Goal: Information Seeking & Learning: Learn about a topic

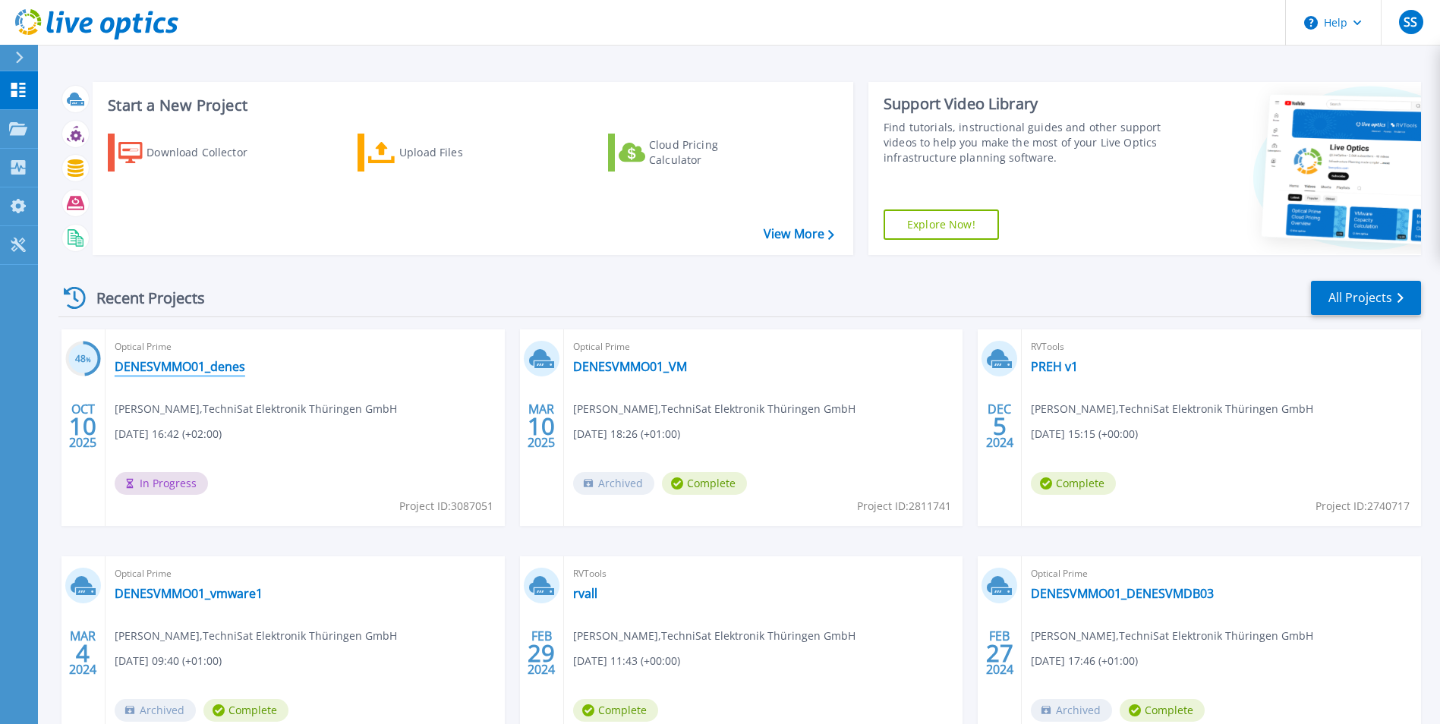
click at [178, 362] on link "DENESVMMO01_denes" at bounding box center [180, 366] width 131 height 15
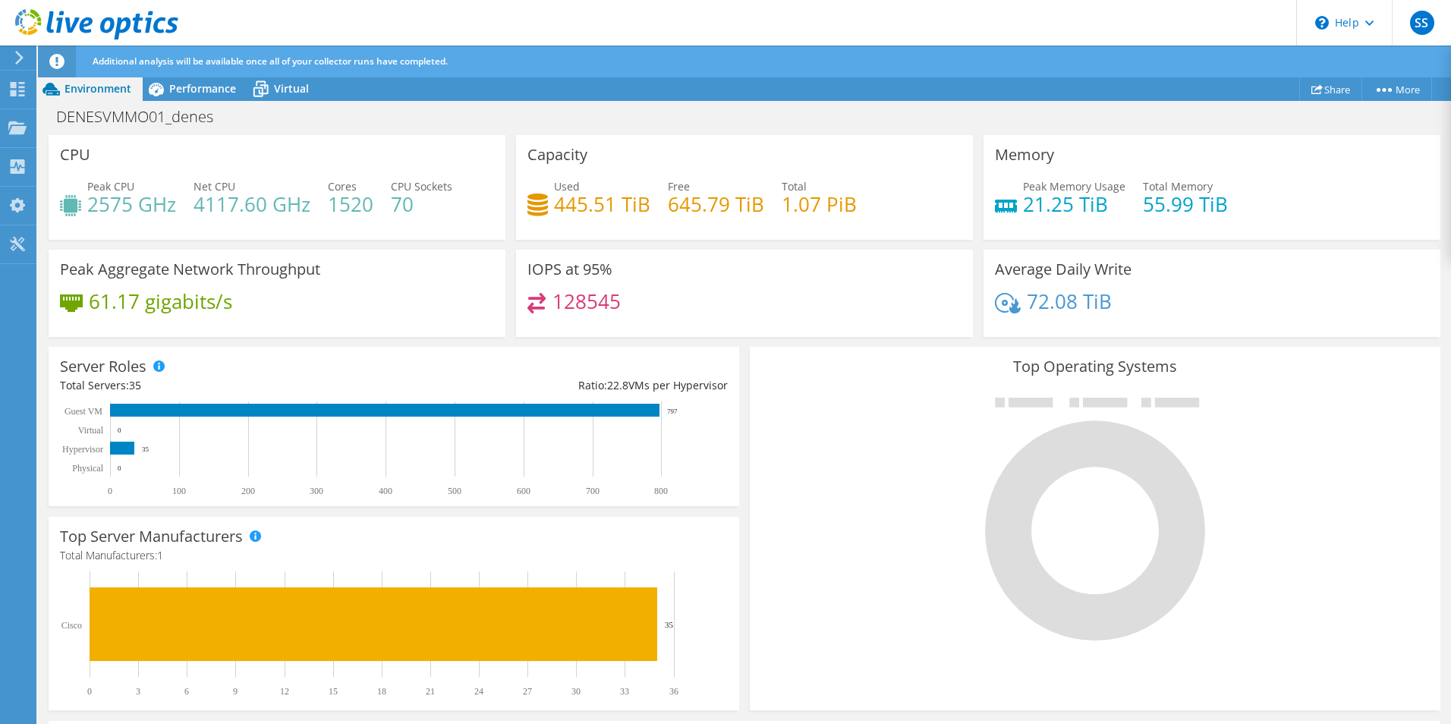
scroll to position [378, 0]
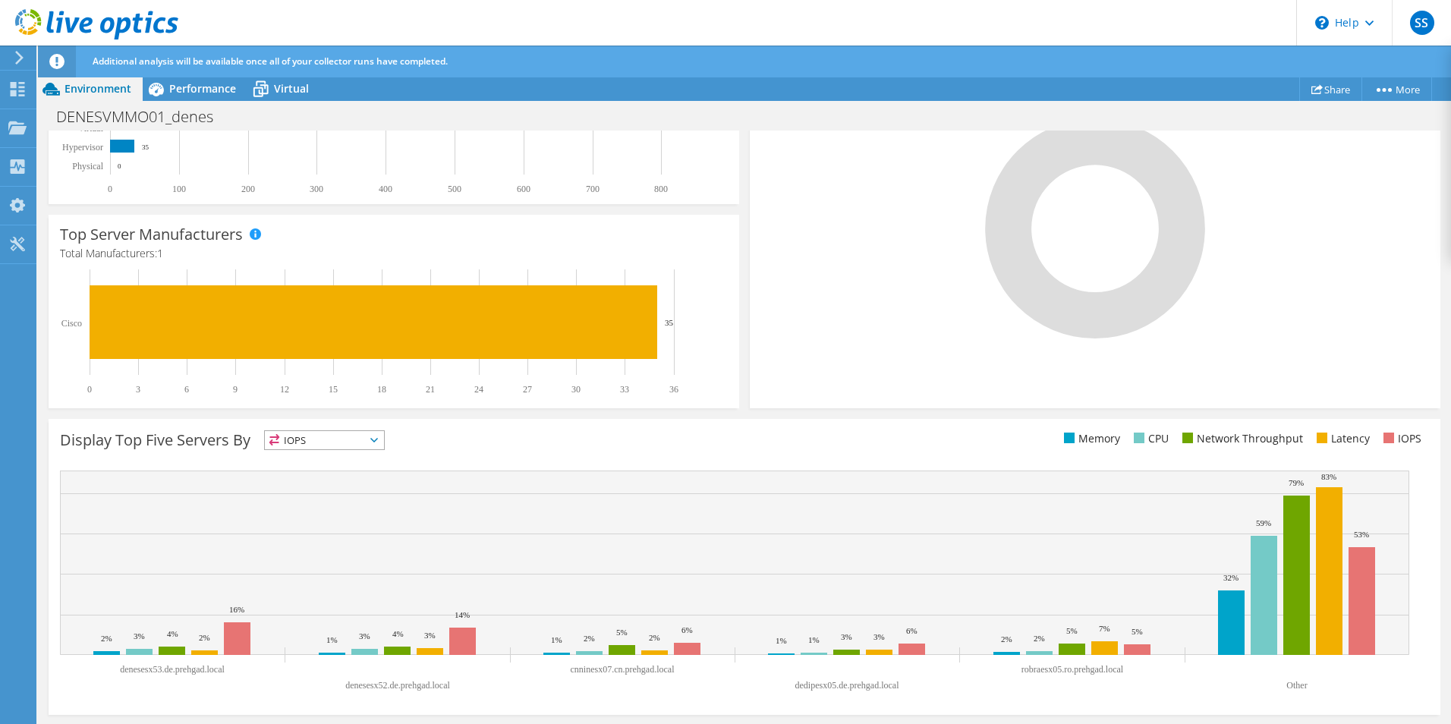
click at [301, 441] on span "IOPS" at bounding box center [324, 440] width 119 height 18
drag, startPoint x: 301, startPoint y: 441, endPoint x: 309, endPoint y: 499, distance: 58.2
click at [308, 499] on li "CPU" at bounding box center [324, 502] width 119 height 21
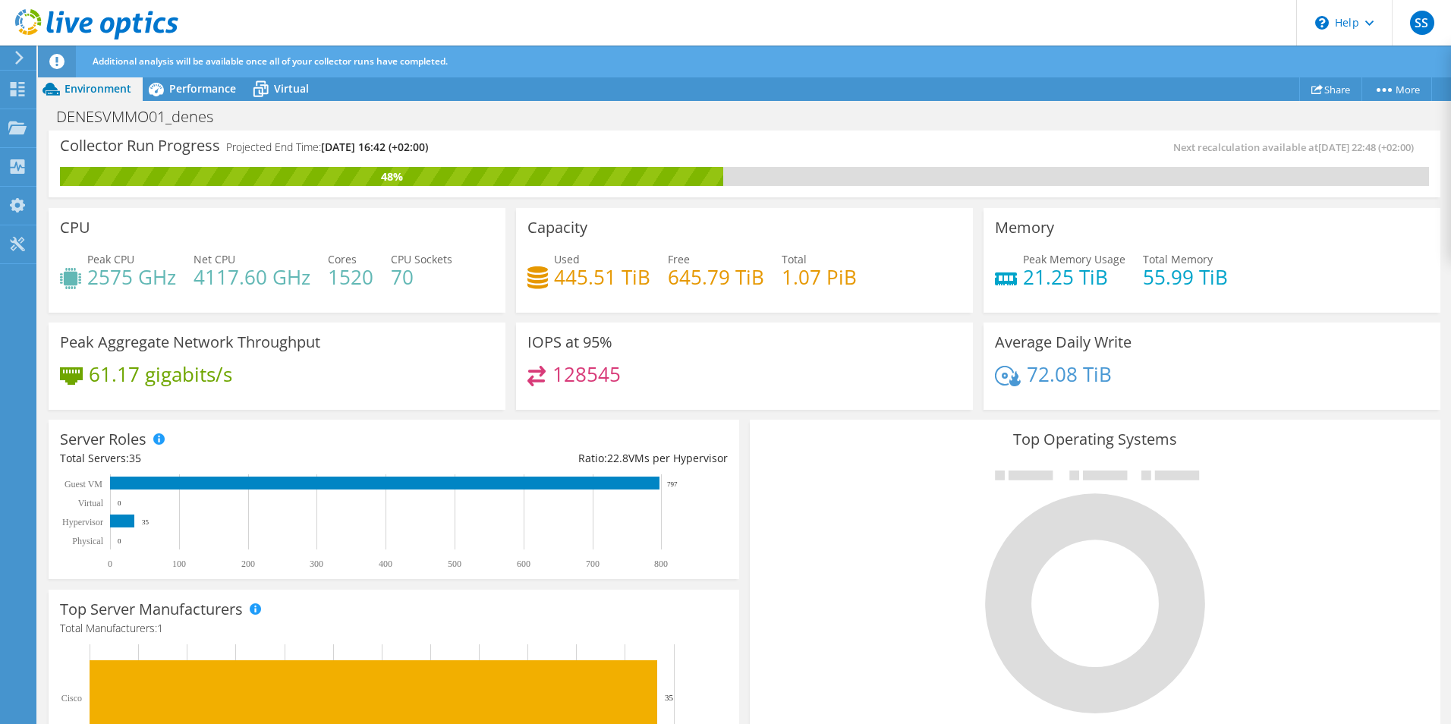
scroll to position [0, 0]
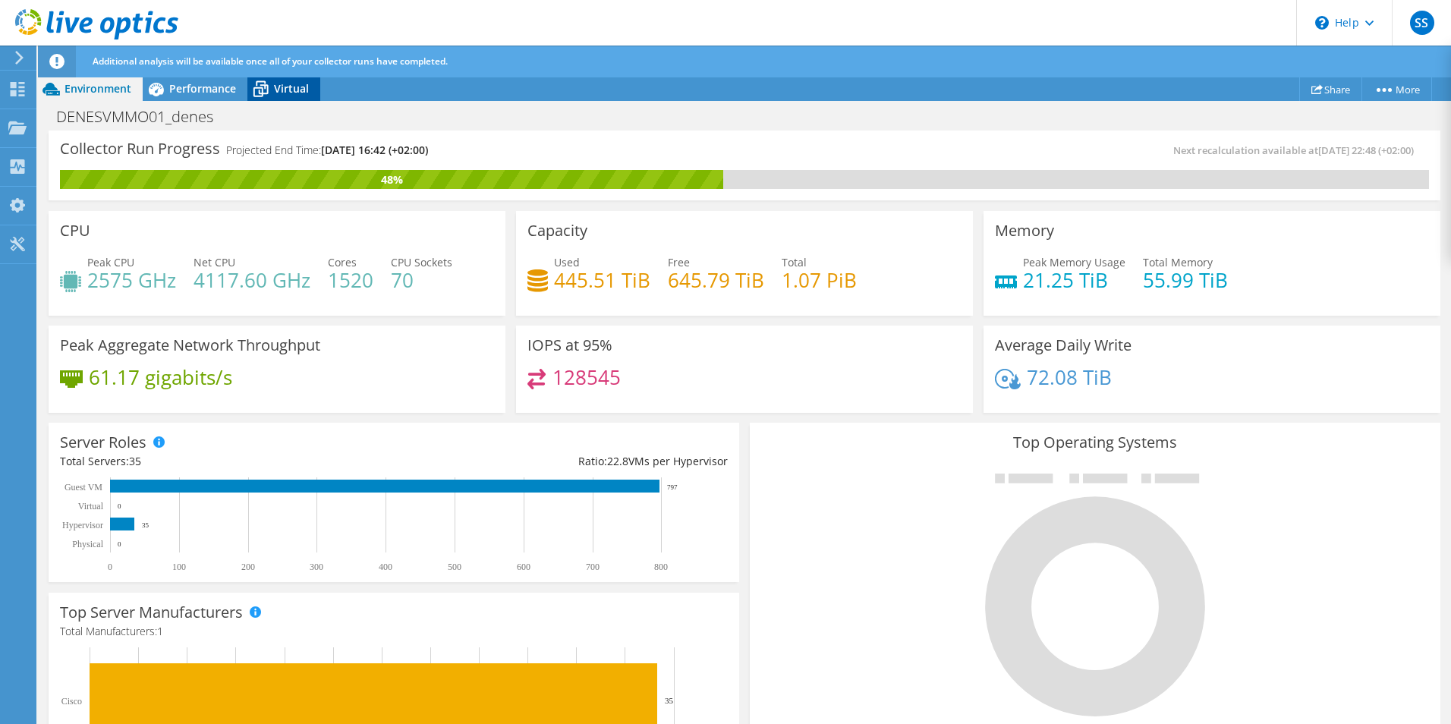
click at [277, 97] on div "Virtual" at bounding box center [283, 89] width 73 height 24
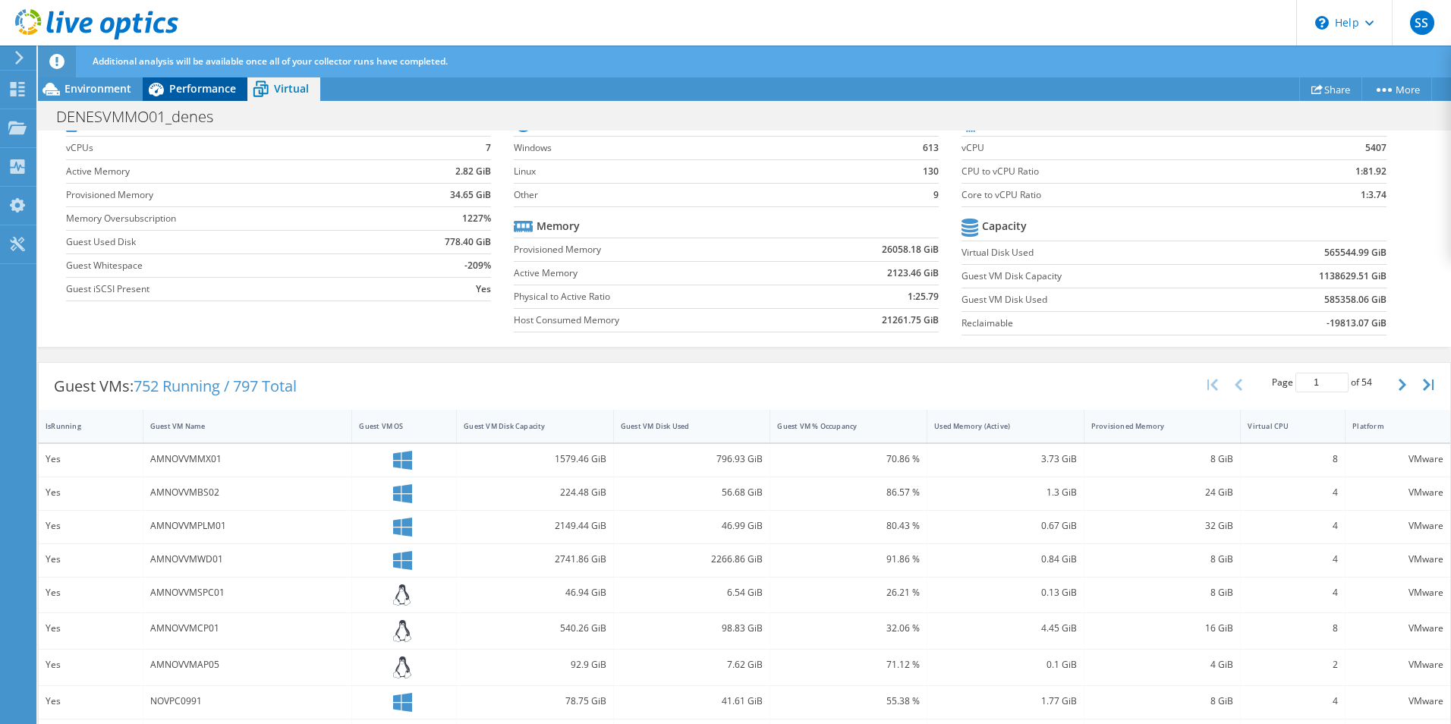
click at [198, 80] on div "Performance" at bounding box center [195, 89] width 105 height 24
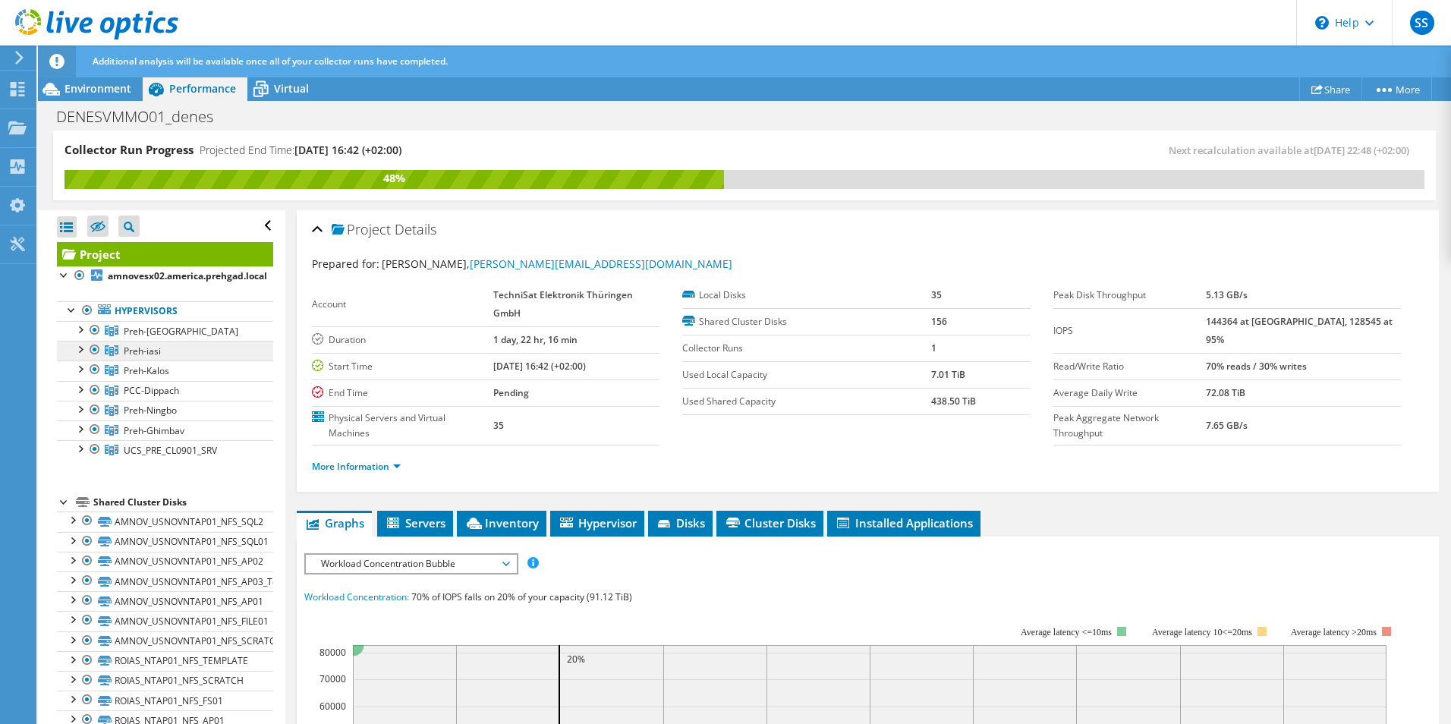
click at [151, 353] on span "Preh-iasi" at bounding box center [142, 351] width 37 height 13
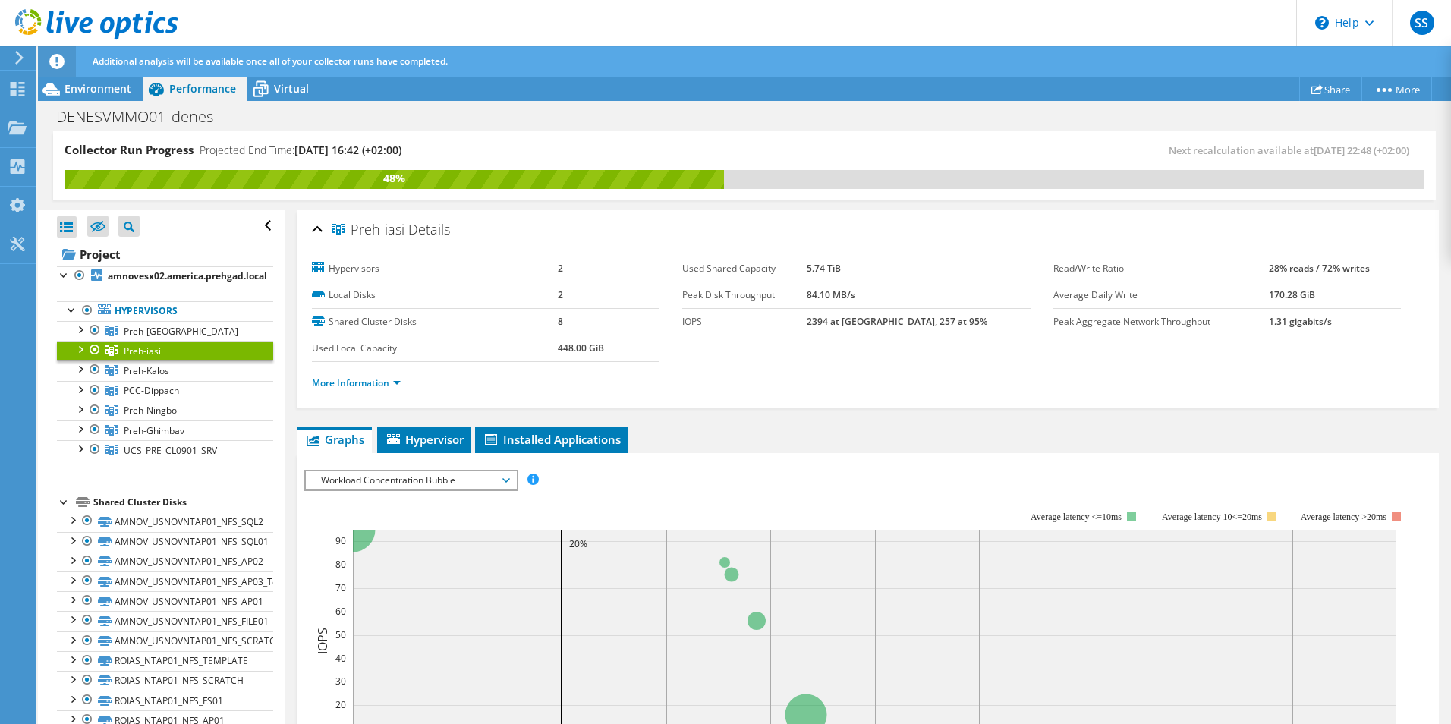
click at [80, 348] on div at bounding box center [79, 348] width 15 height 15
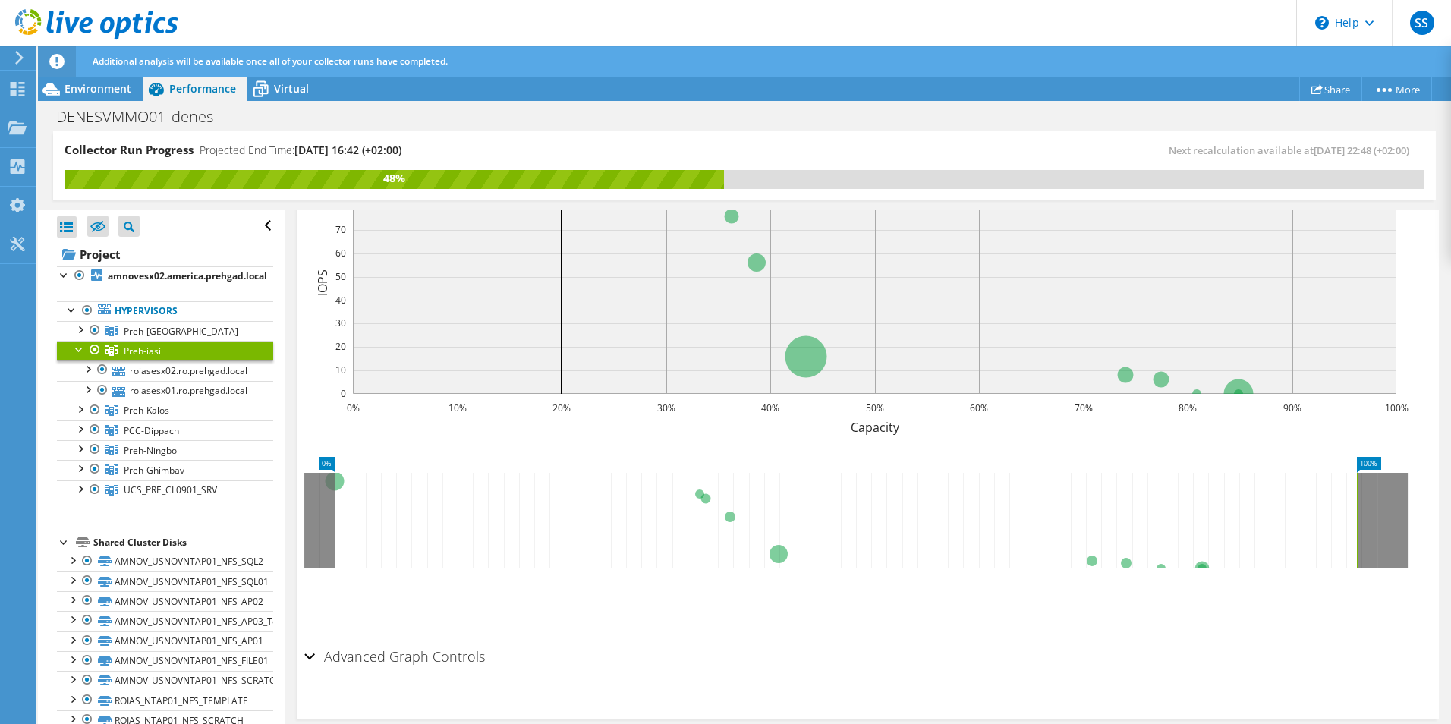
scroll to position [379, 0]
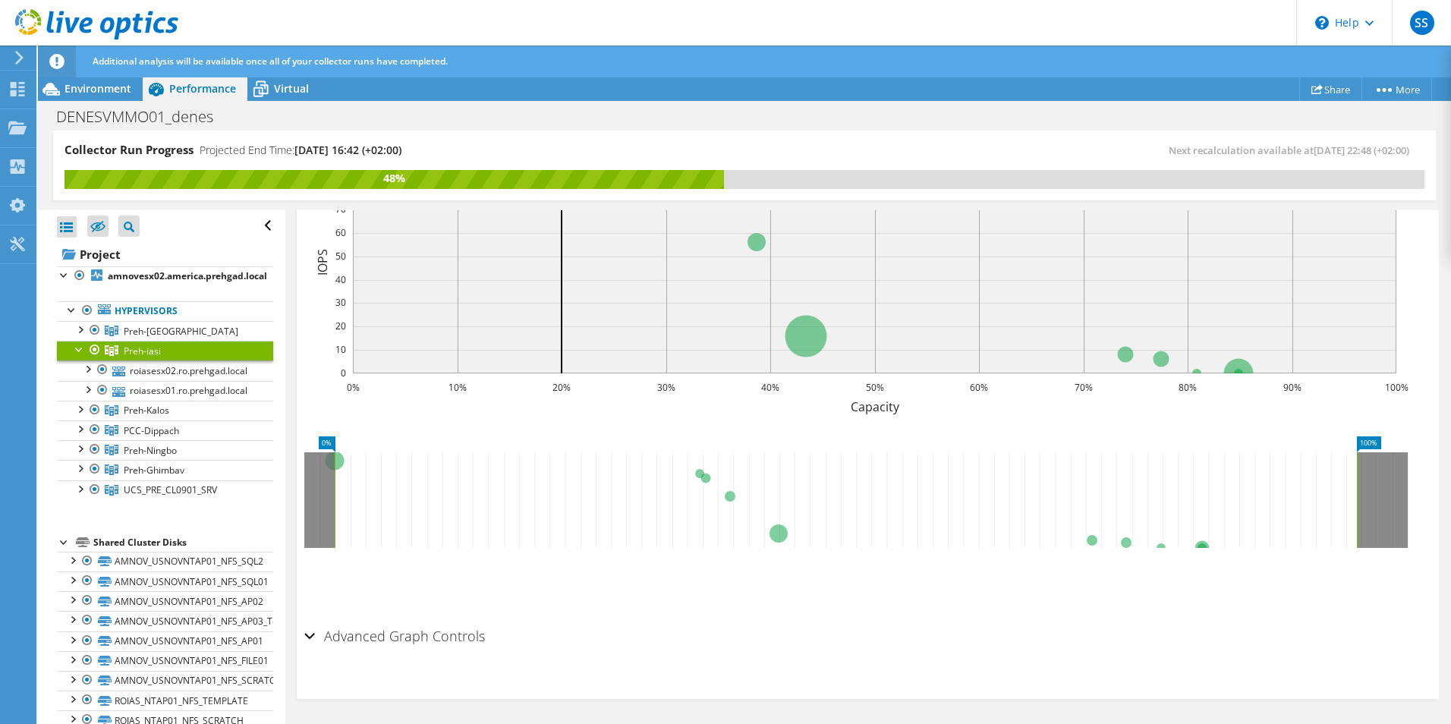
click at [312, 634] on div "Advanced Graph Controls" at bounding box center [867, 637] width 1127 height 33
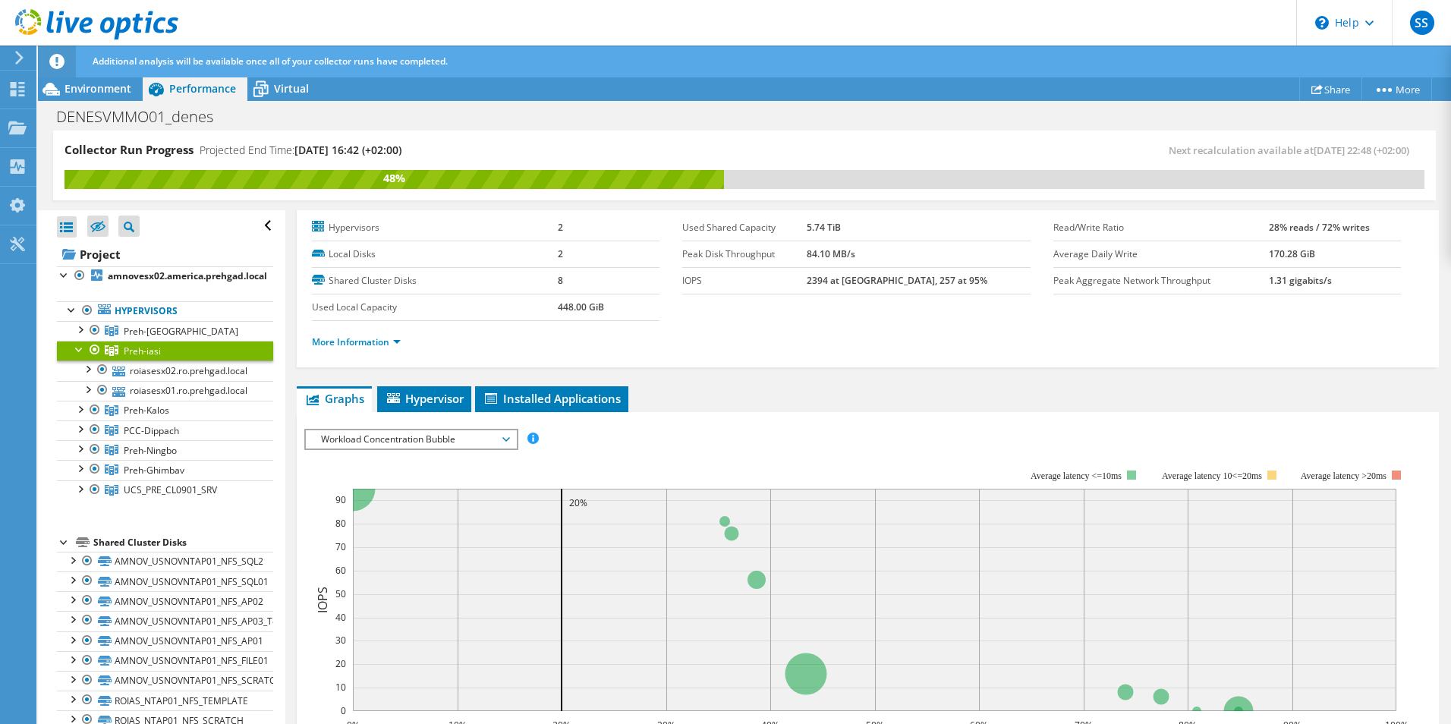
scroll to position [0, 0]
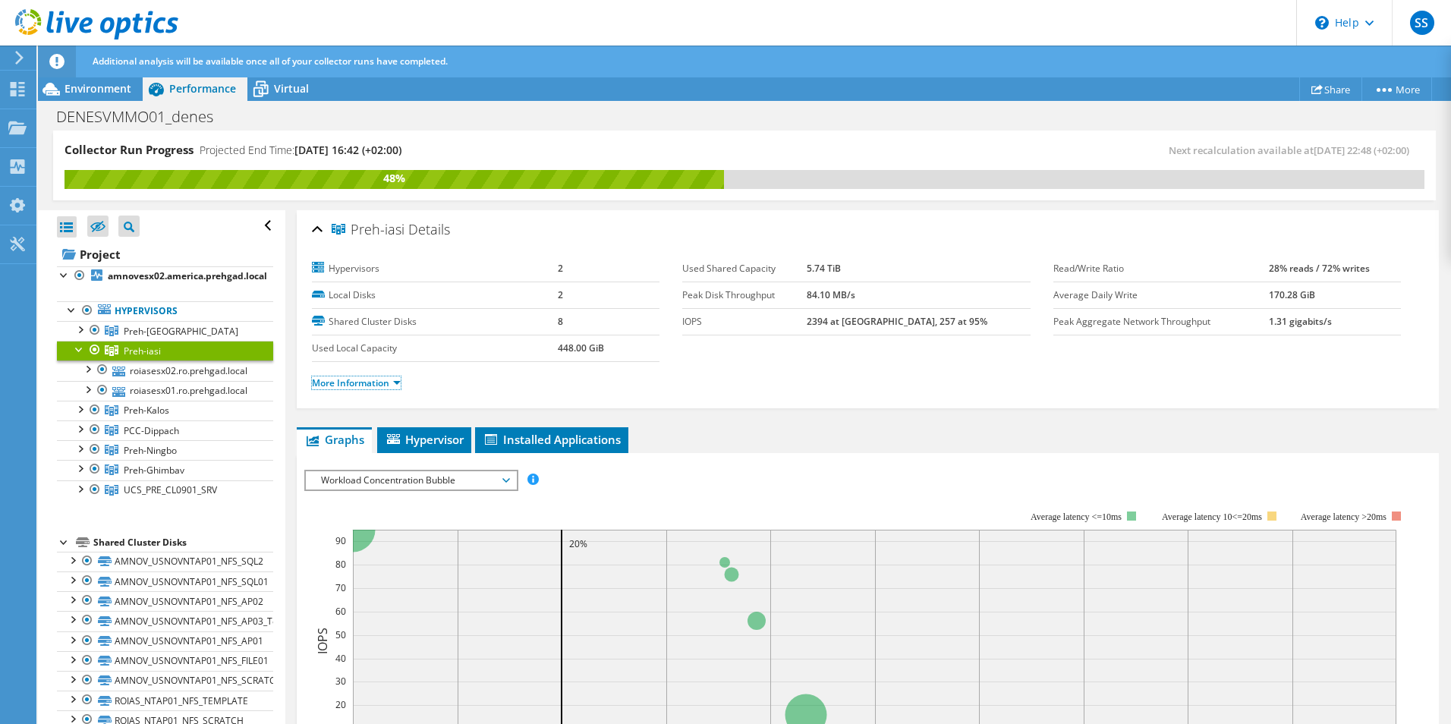
click at [367, 388] on link "More Information" at bounding box center [356, 382] width 89 height 13
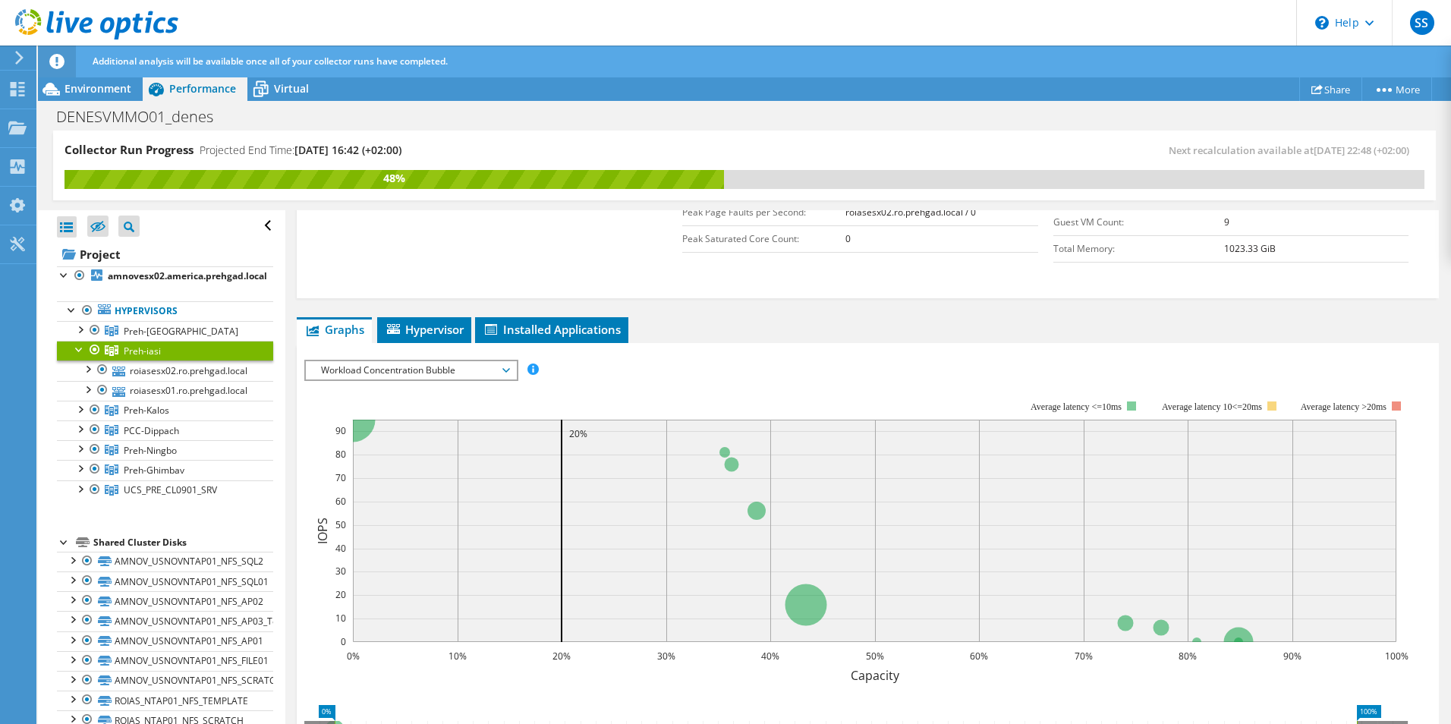
scroll to position [455, 0]
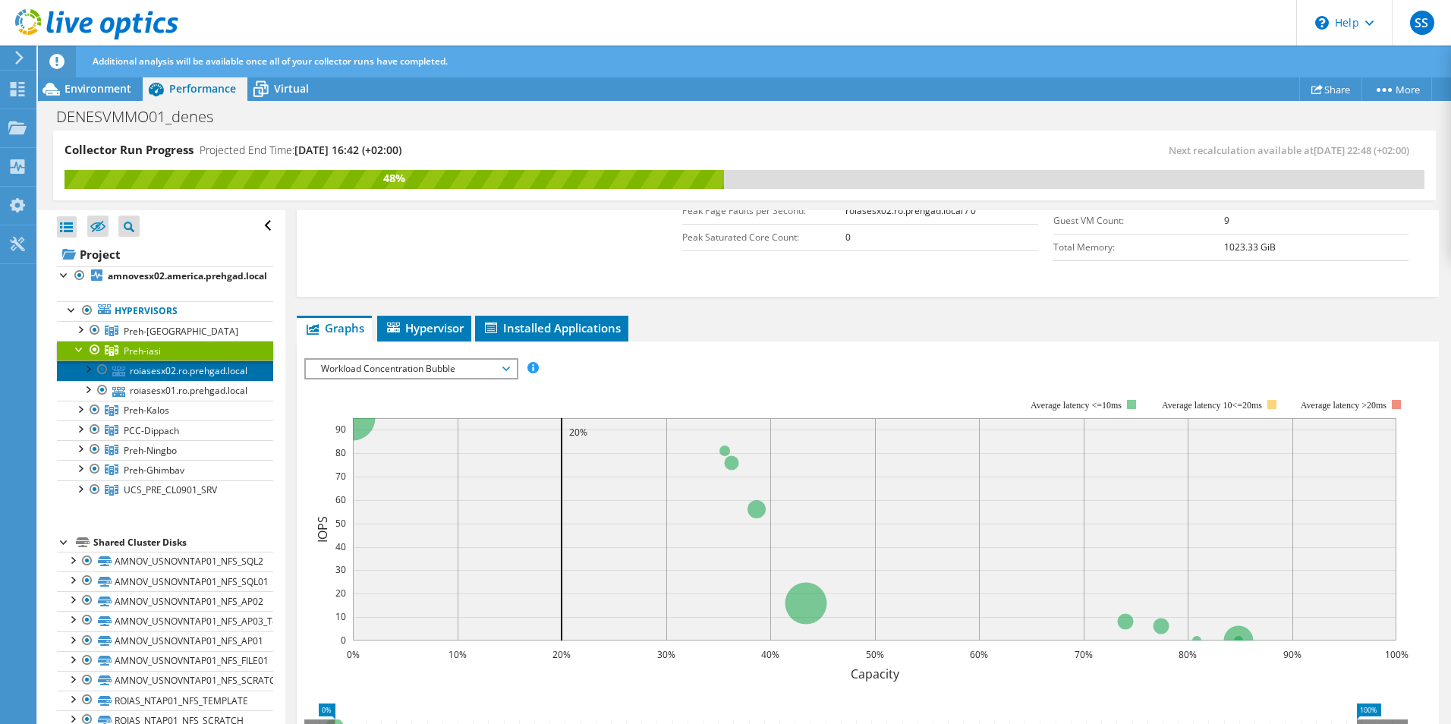
click at [165, 372] on link "roiasesx02.ro.prehgad.local" at bounding box center [165, 370] width 216 height 20
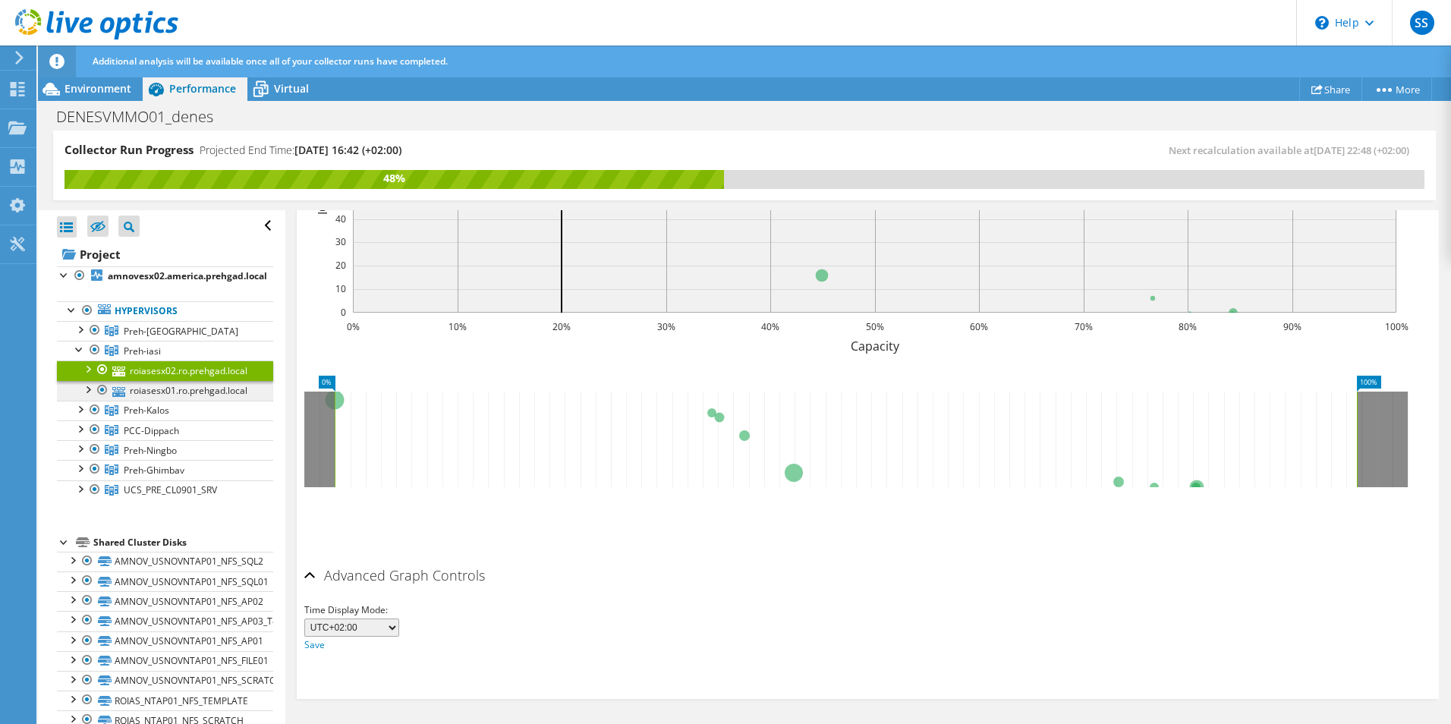
scroll to position [439, 0]
click at [170, 394] on link "roiasesx01.ro.prehgad.local" at bounding box center [165, 391] width 216 height 20
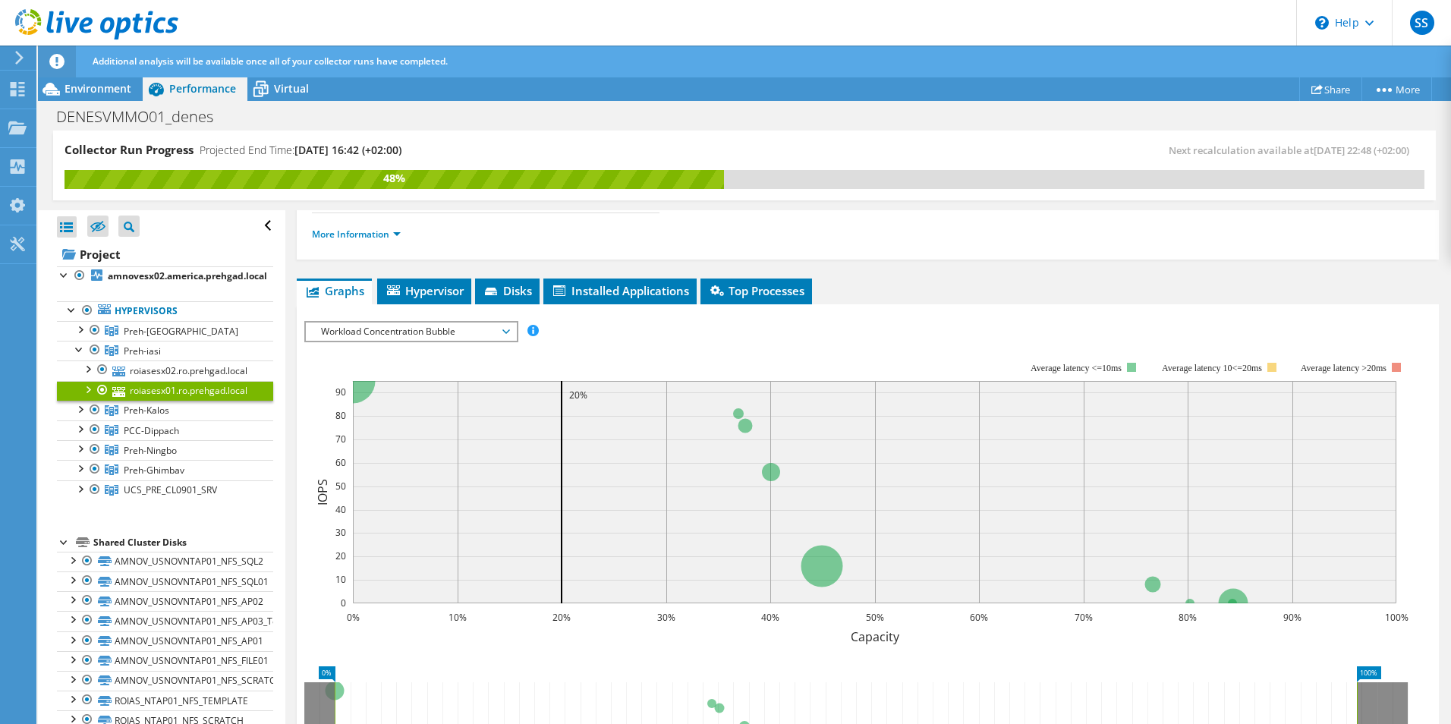
scroll to position [136, 0]
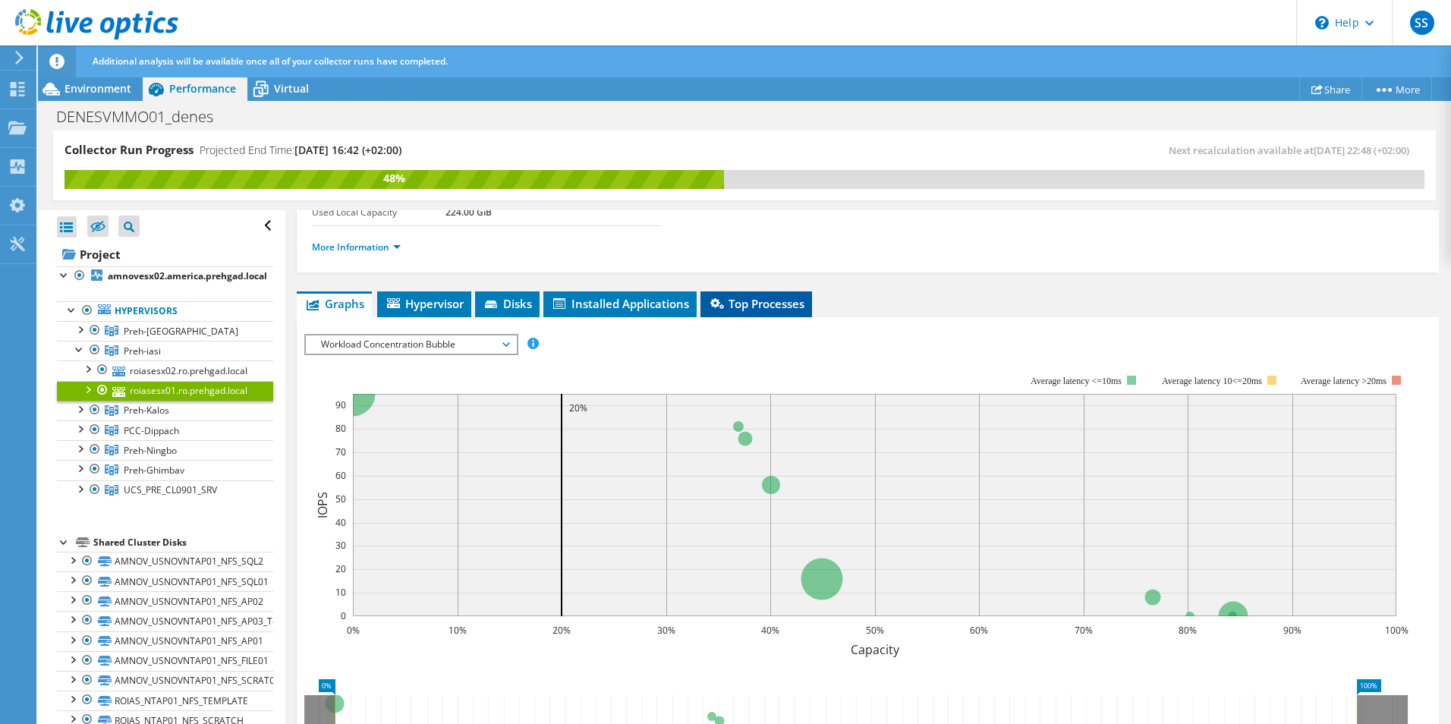
click at [744, 311] on li "Top Processes" at bounding box center [756, 304] width 112 height 26
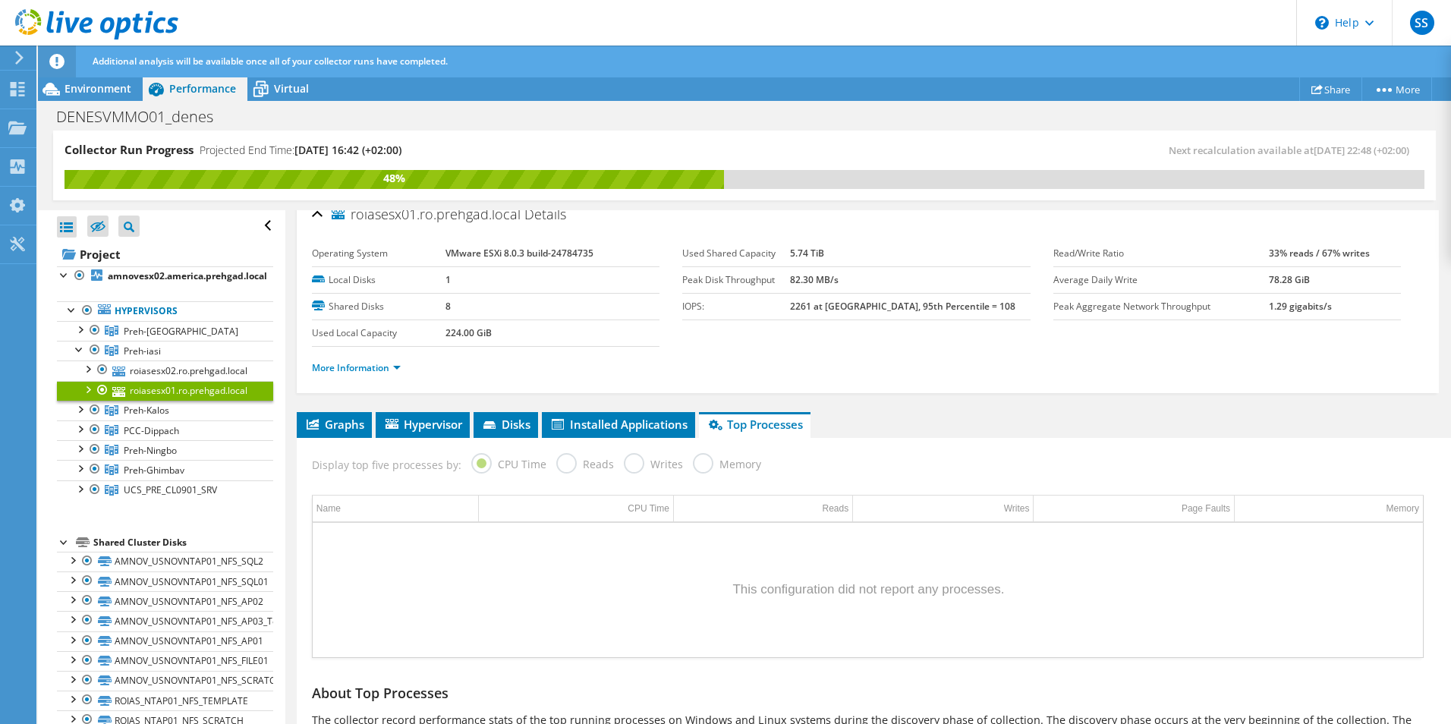
scroll to position [0, 0]
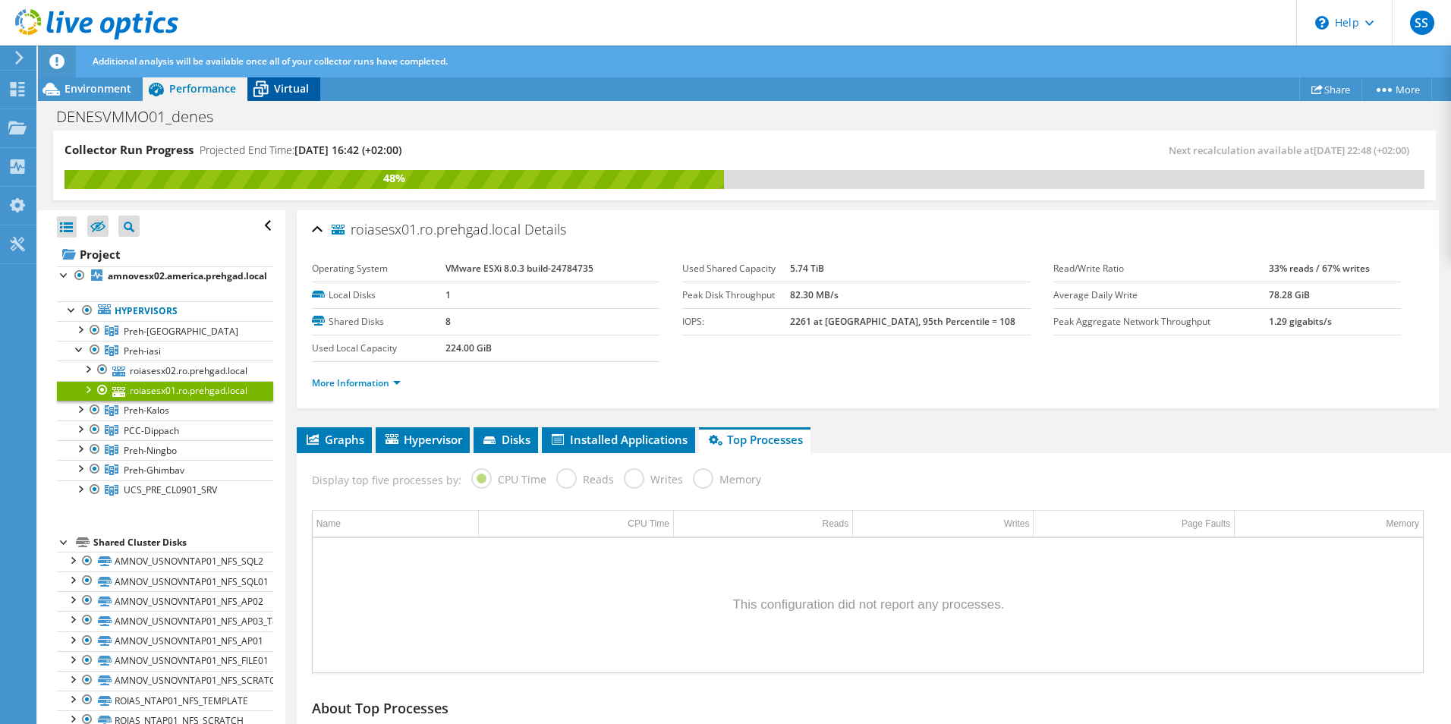
click at [286, 92] on span "Virtual" at bounding box center [291, 88] width 35 height 14
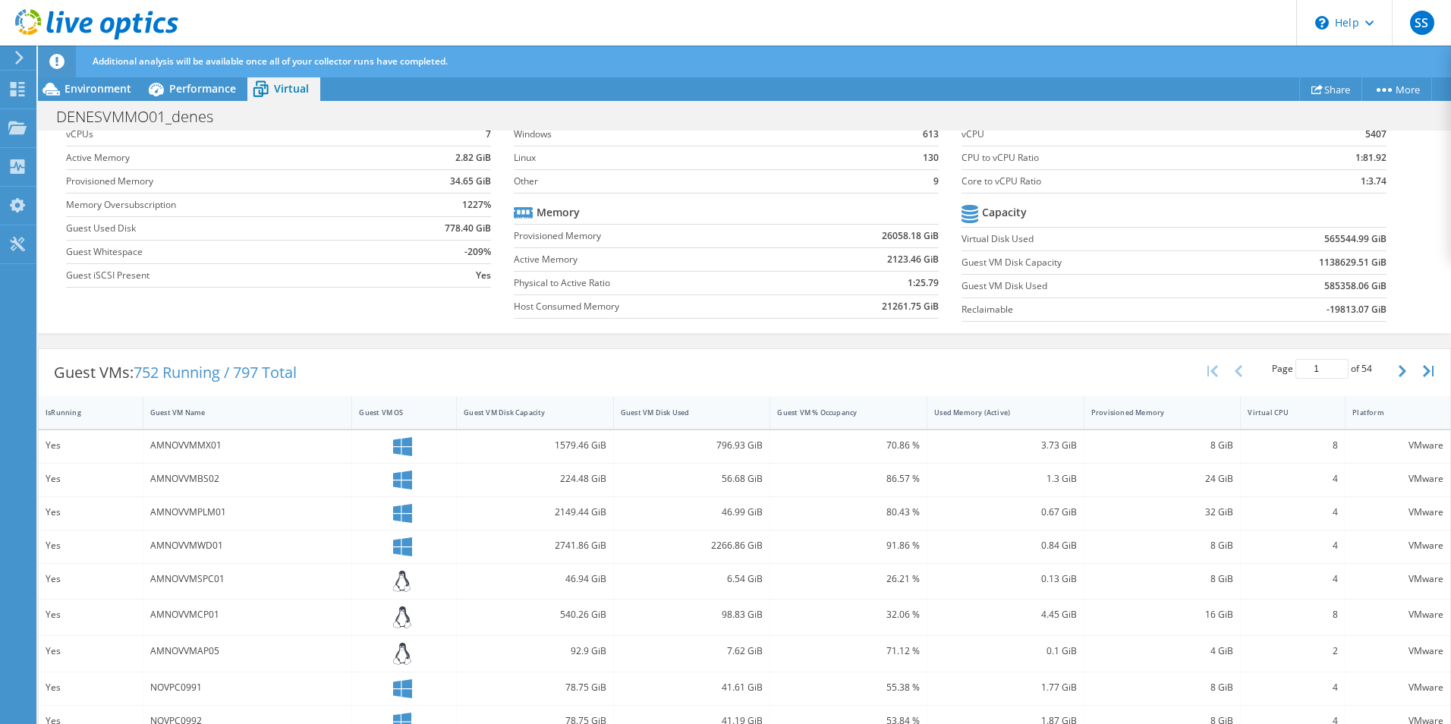
scroll to position [379, 0]
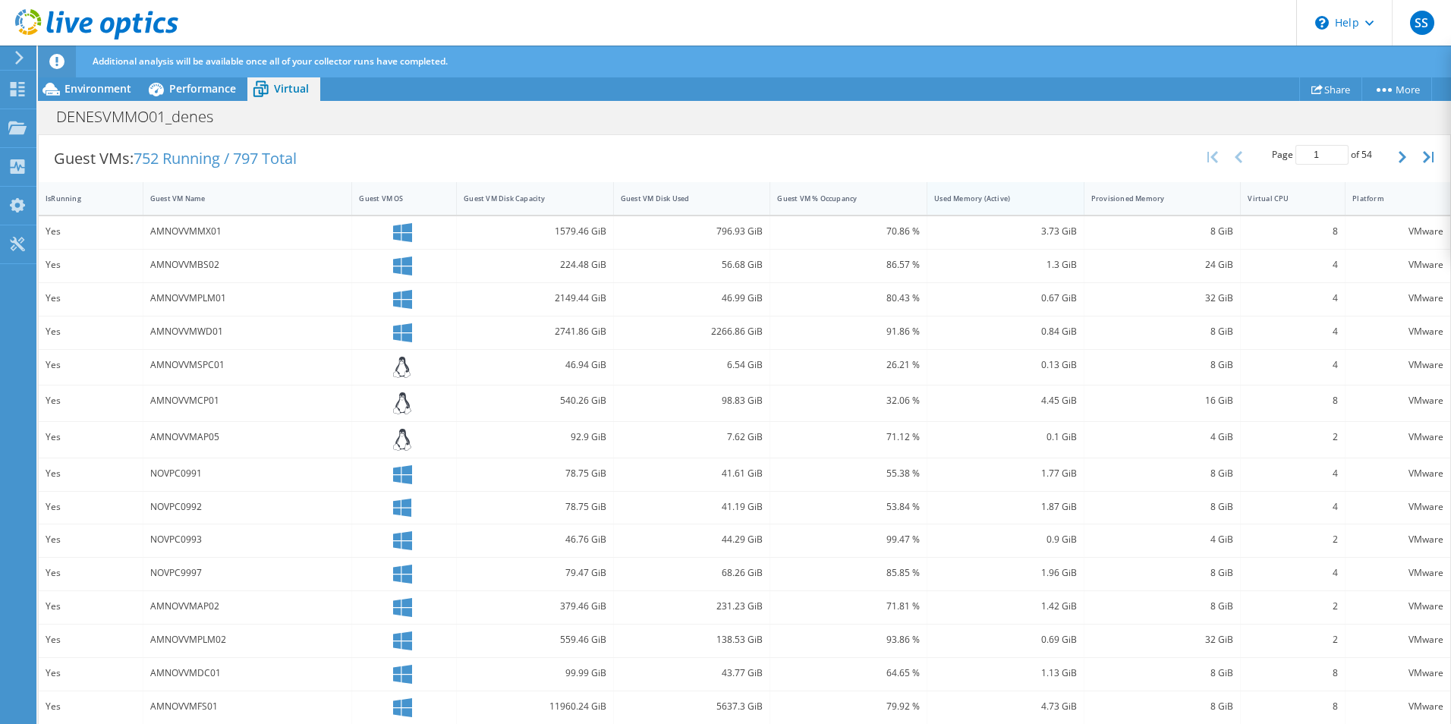
click at [956, 200] on div "Used Memory (Active)" at bounding box center [996, 199] width 124 height 10
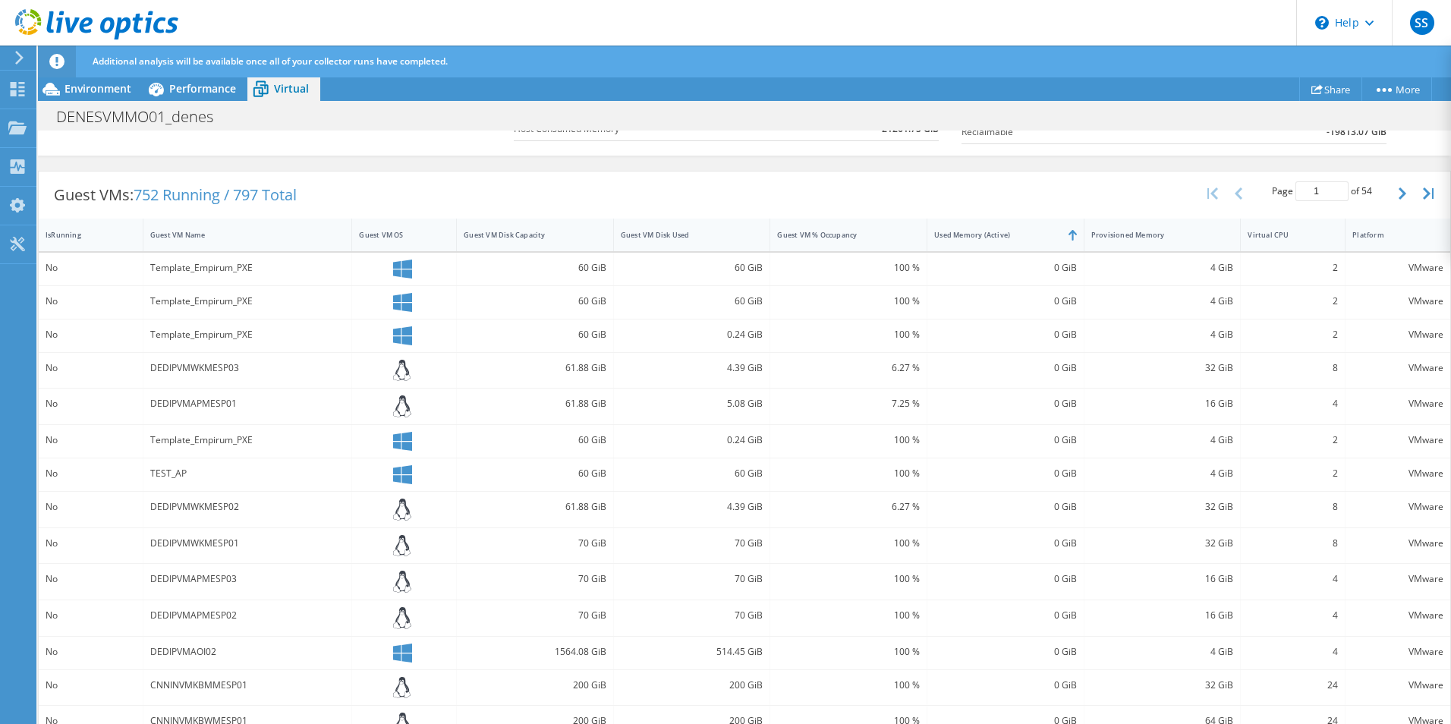
scroll to position [176, 0]
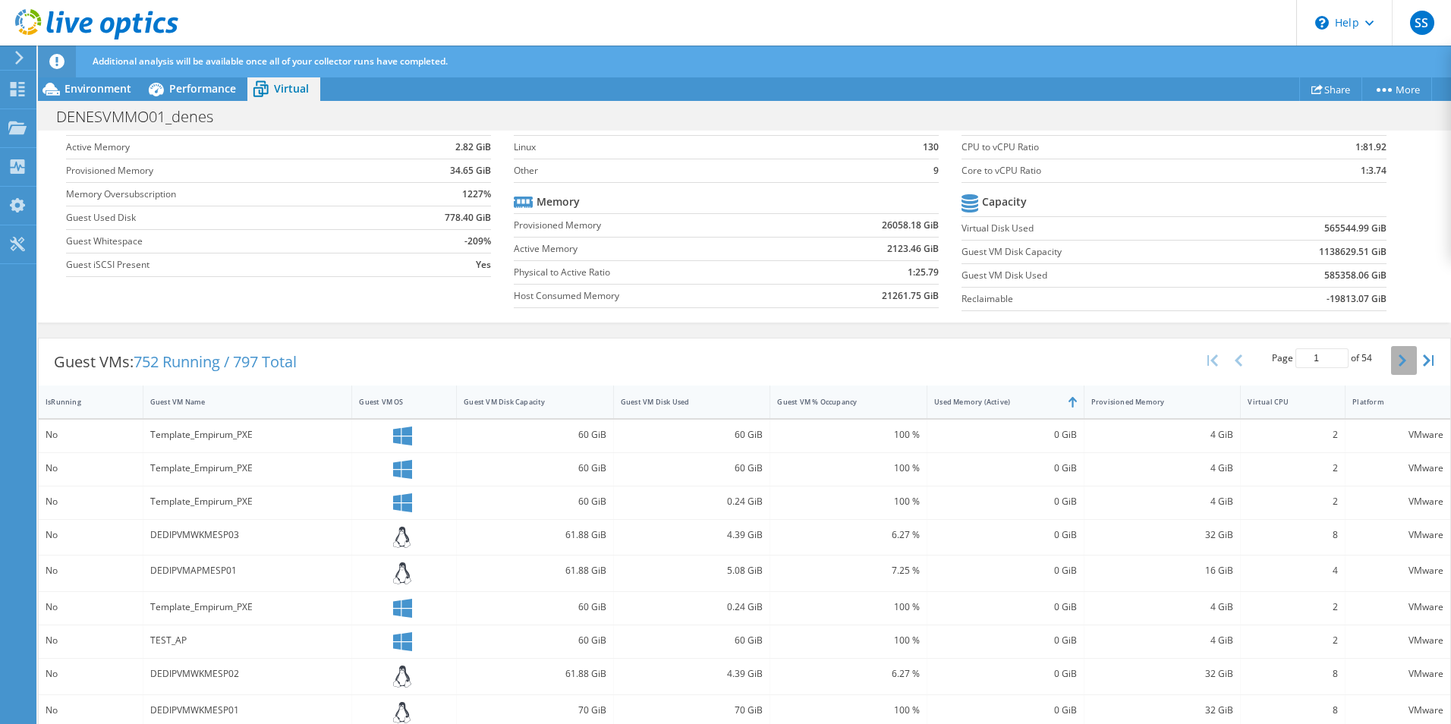
click at [1393, 367] on button "button" at bounding box center [1404, 360] width 26 height 29
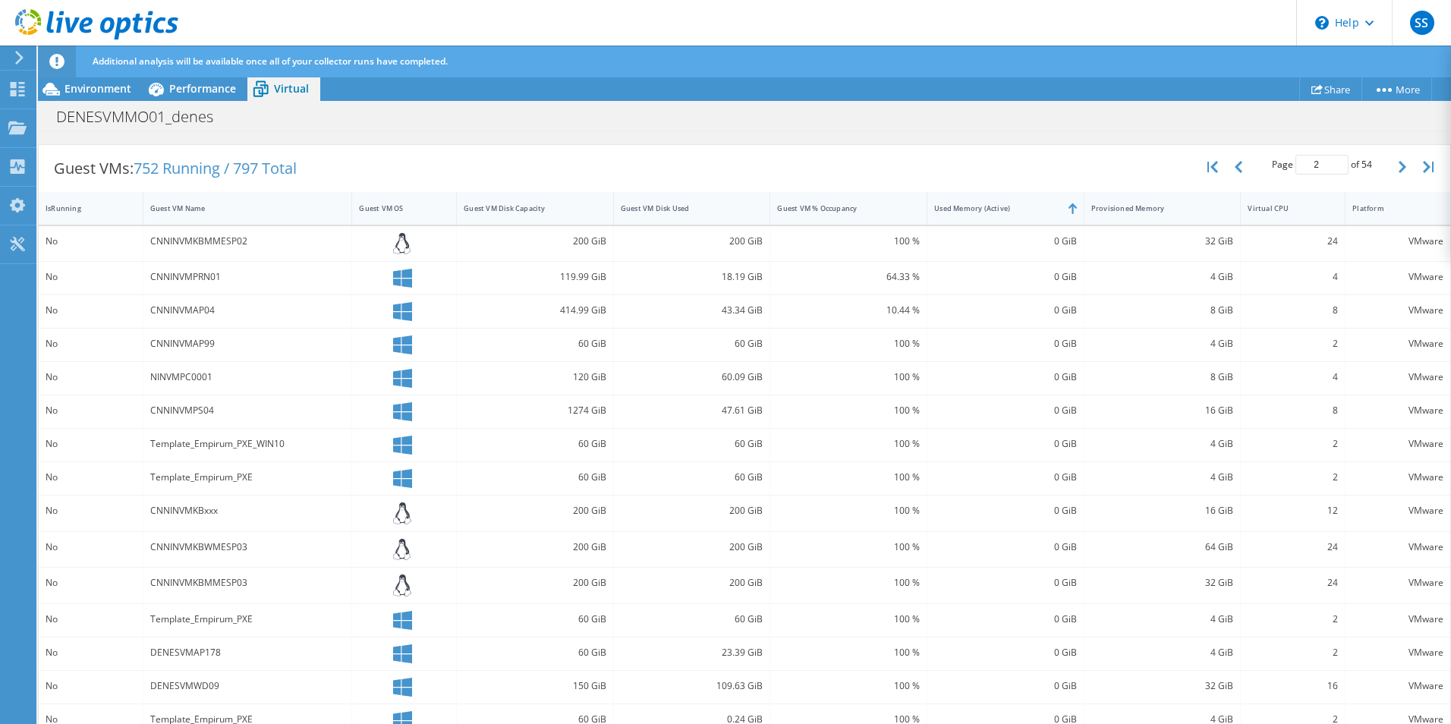
scroll to position [389, 0]
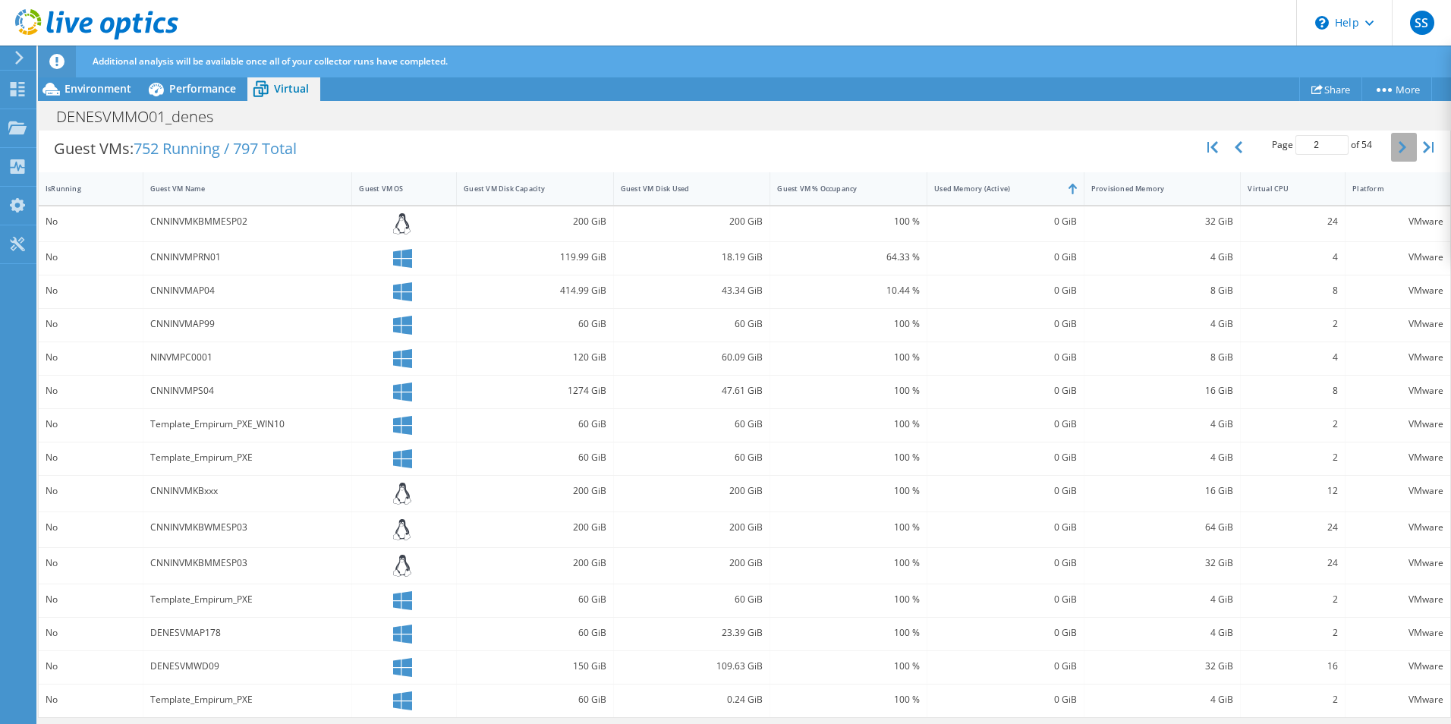
click at [1399, 150] on icon "button" at bounding box center [1403, 147] width 8 height 12
type input "3"
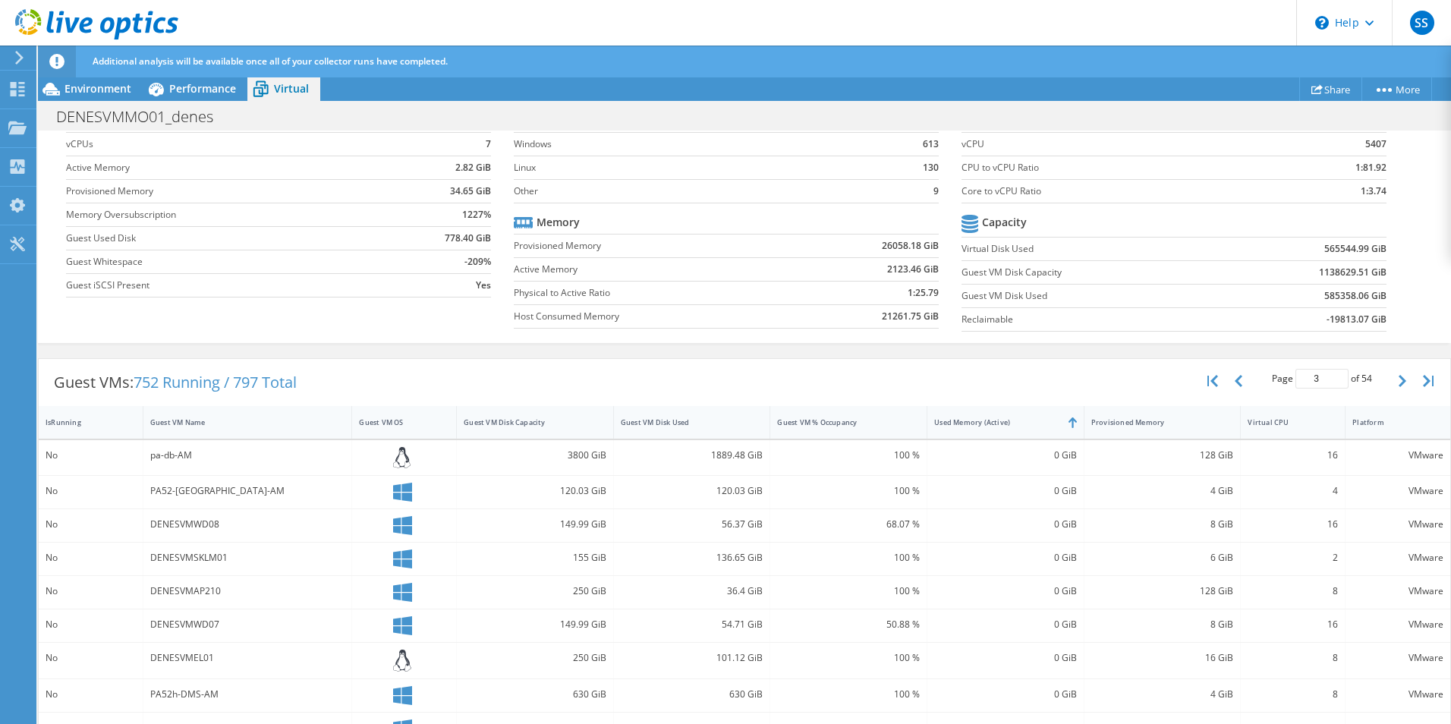
scroll to position [4, 0]
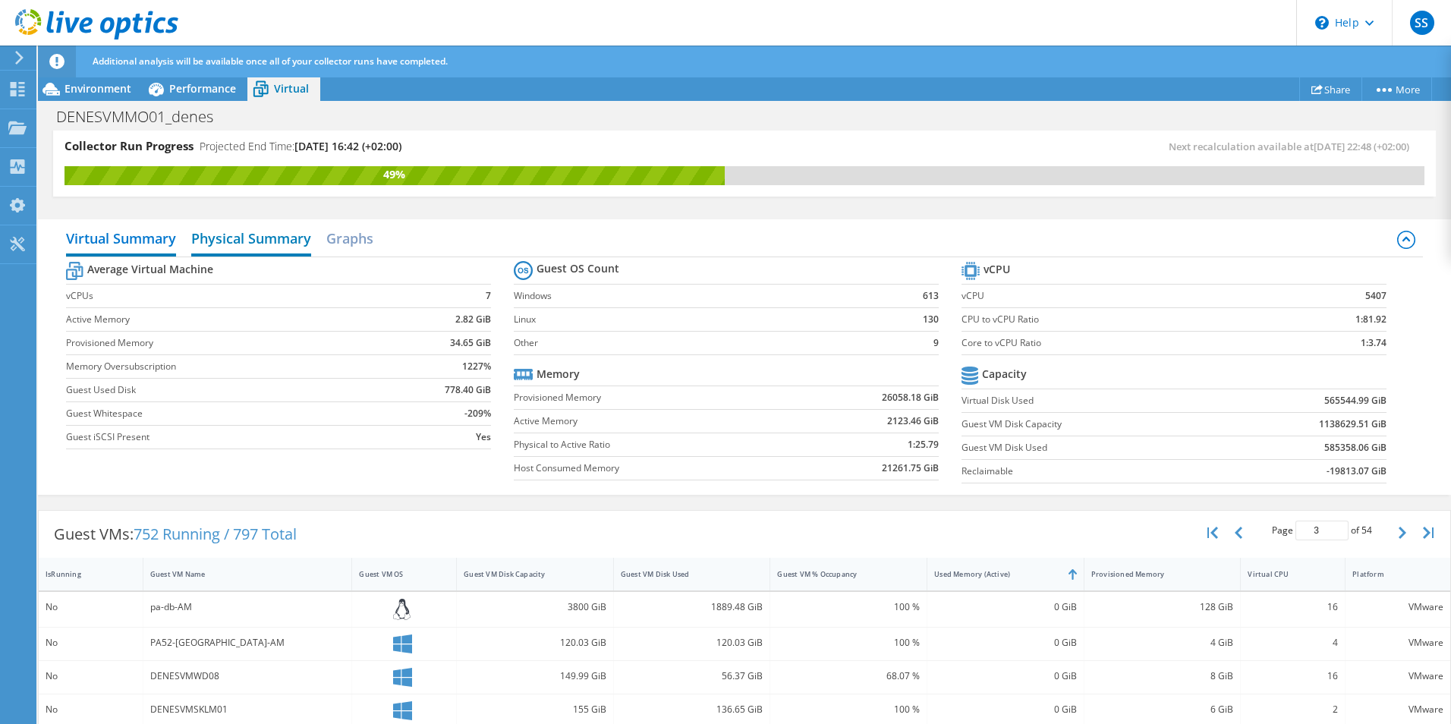
click at [225, 249] on h2 "Physical Summary" at bounding box center [251, 239] width 120 height 33
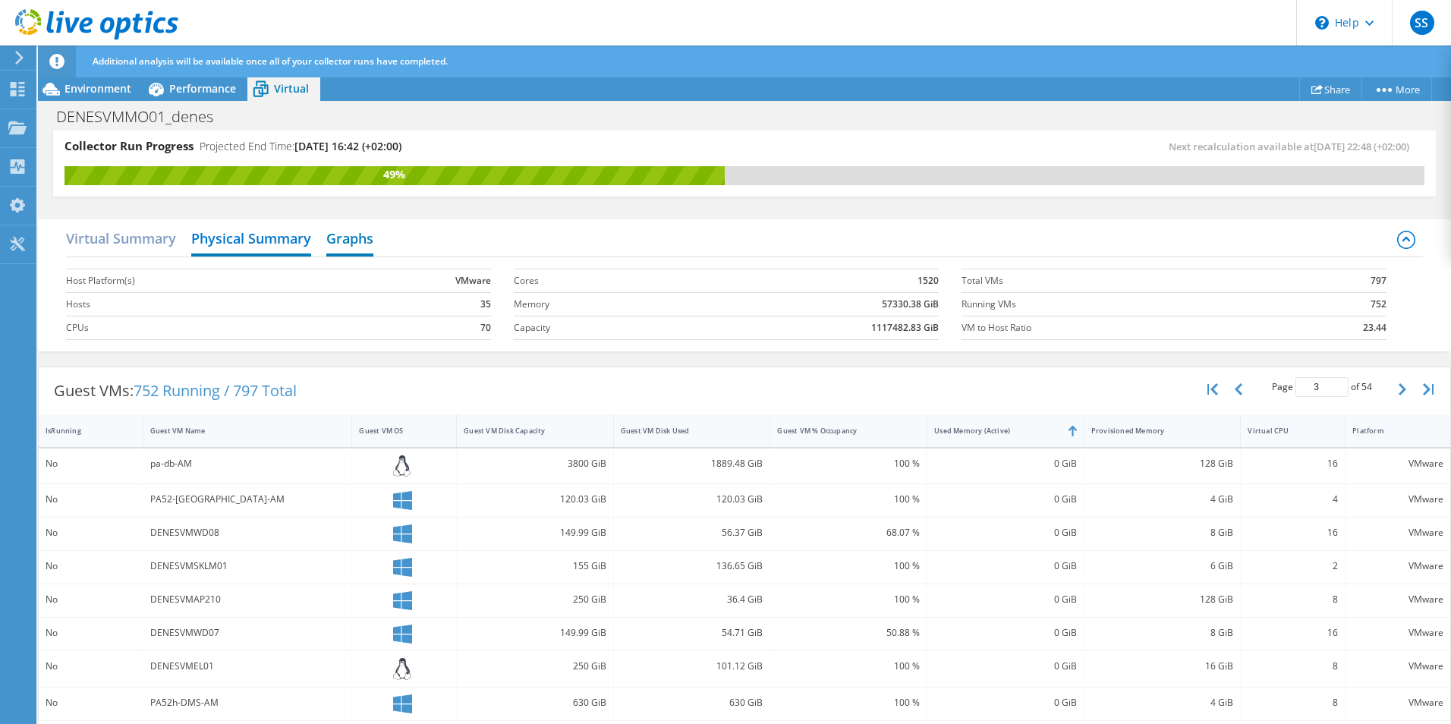
click at [363, 253] on h2 "Graphs" at bounding box center [349, 239] width 47 height 33
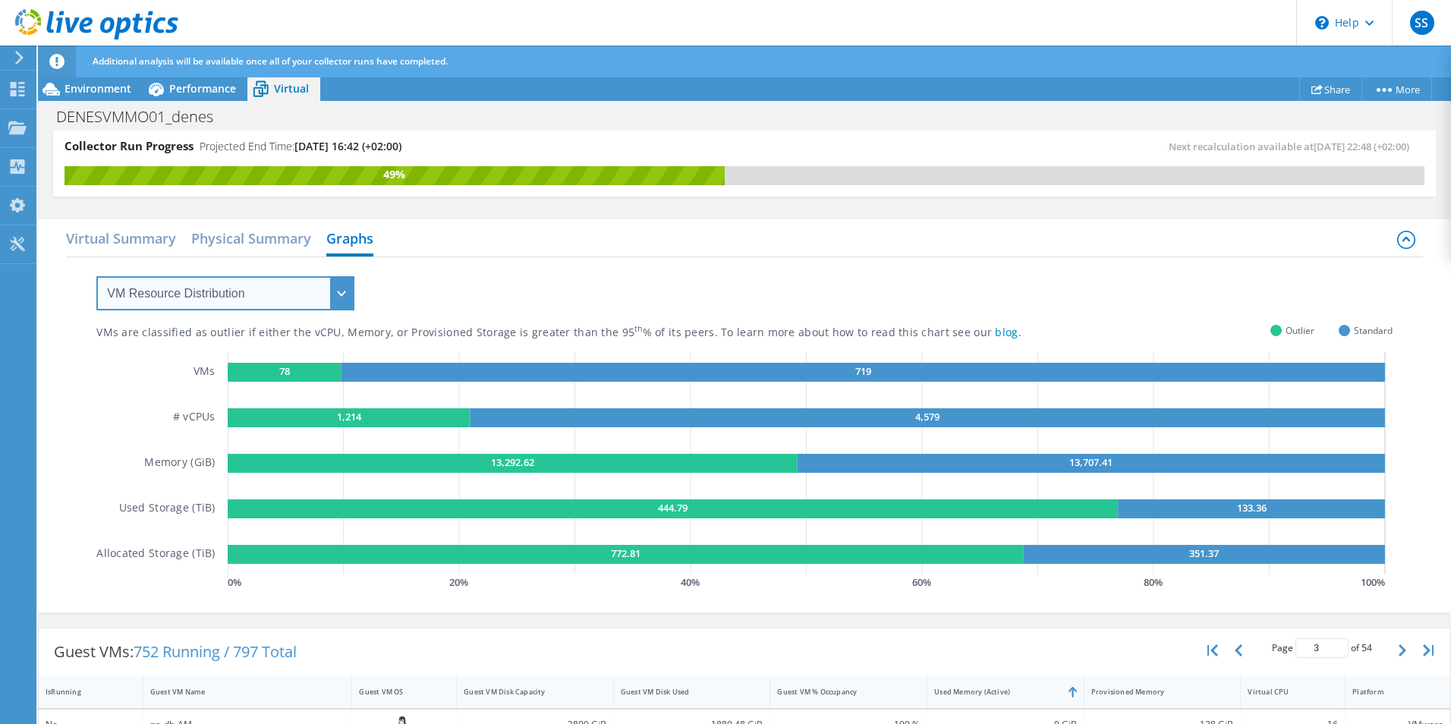
click at [253, 289] on select "VM Resource Distribution Provisioning Contrast Over Provisioning" at bounding box center [225, 293] width 258 height 34
click at [96, 276] on select "VM Resource Distribution Provisioning Contrast Over Provisioning" at bounding box center [225, 293] width 258 height 34
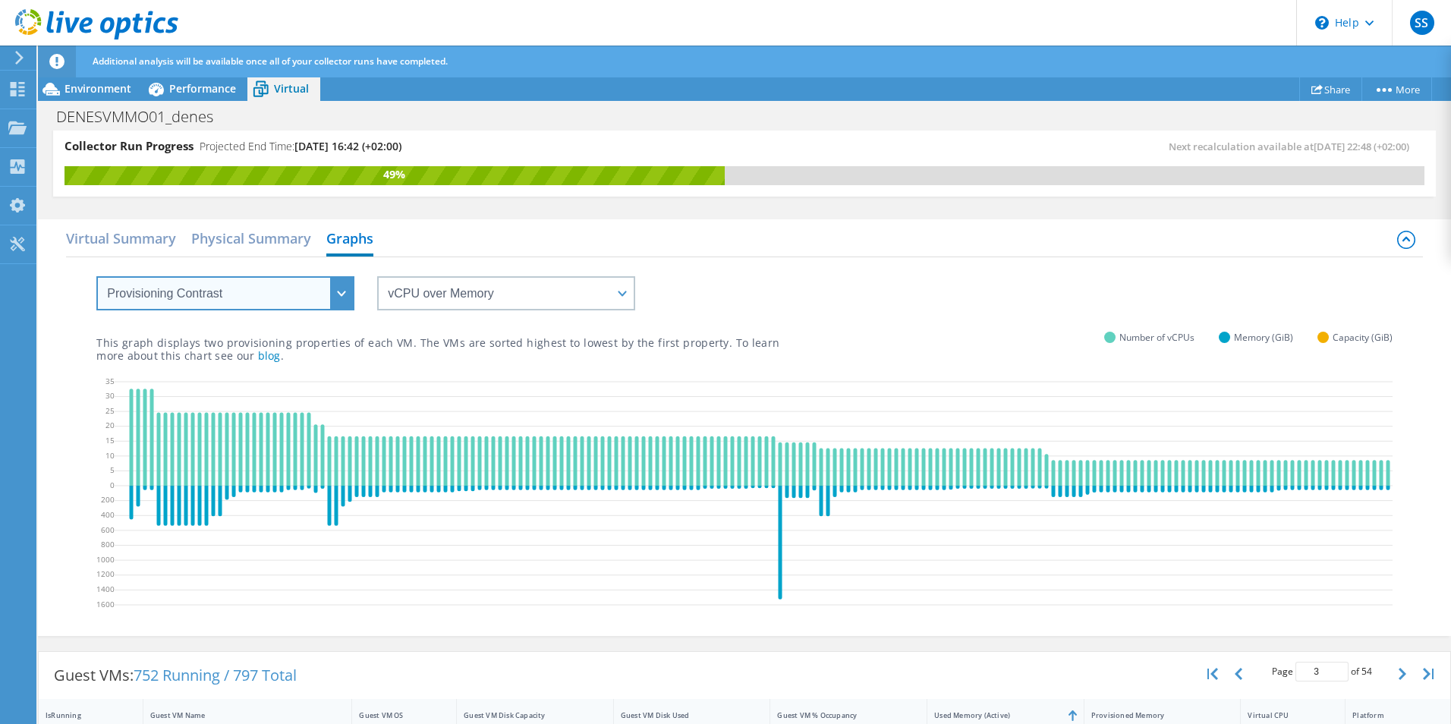
click at [209, 305] on select "VM Resource Distribution Provisioning Contrast Over Provisioning" at bounding box center [225, 293] width 258 height 34
click at [96, 276] on select "VM Resource Distribution Provisioning Contrast Over Provisioning" at bounding box center [225, 293] width 258 height 34
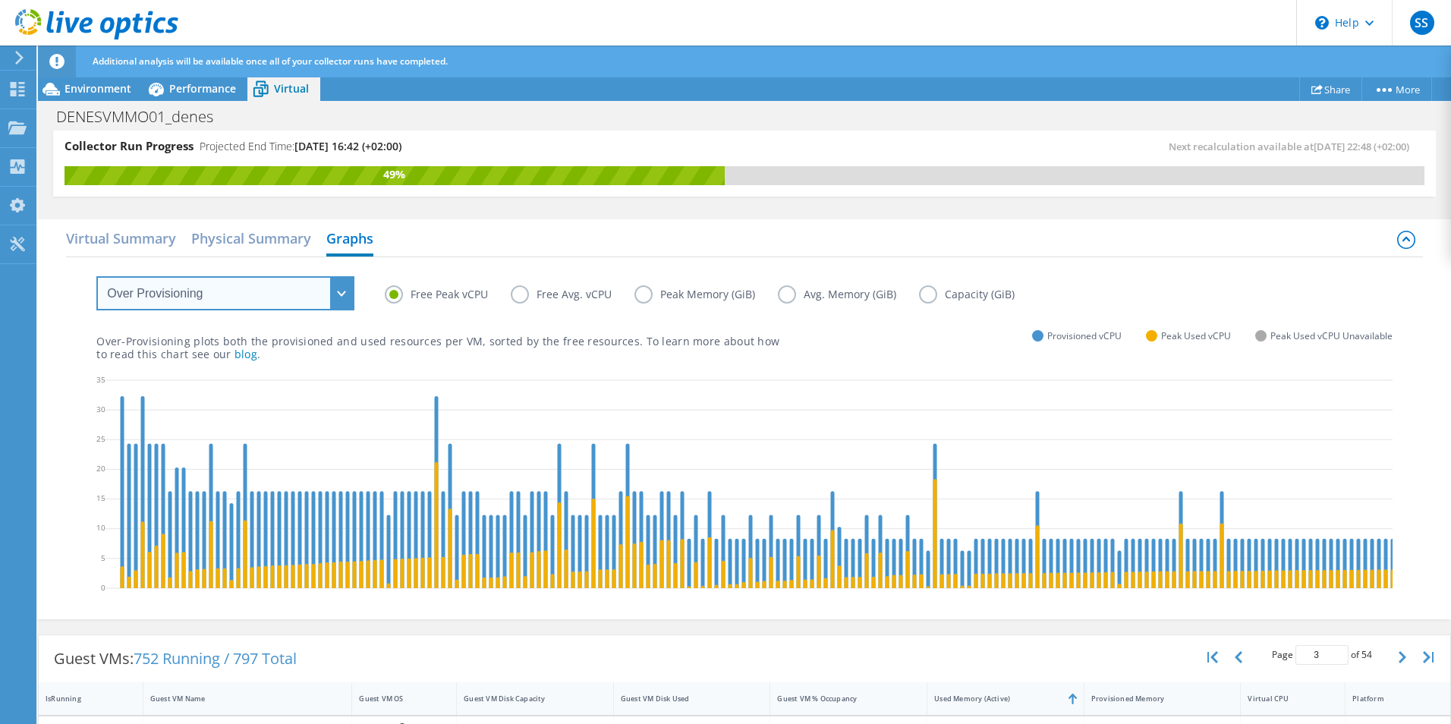
click at [201, 305] on select "VM Resource Distribution Provisioning Contrast Over Provisioning" at bounding box center [225, 293] width 258 height 34
select select "VM Resource Distribution"
click at [96, 276] on select "VM Resource Distribution Provisioning Contrast Over Provisioning" at bounding box center [225, 293] width 258 height 34
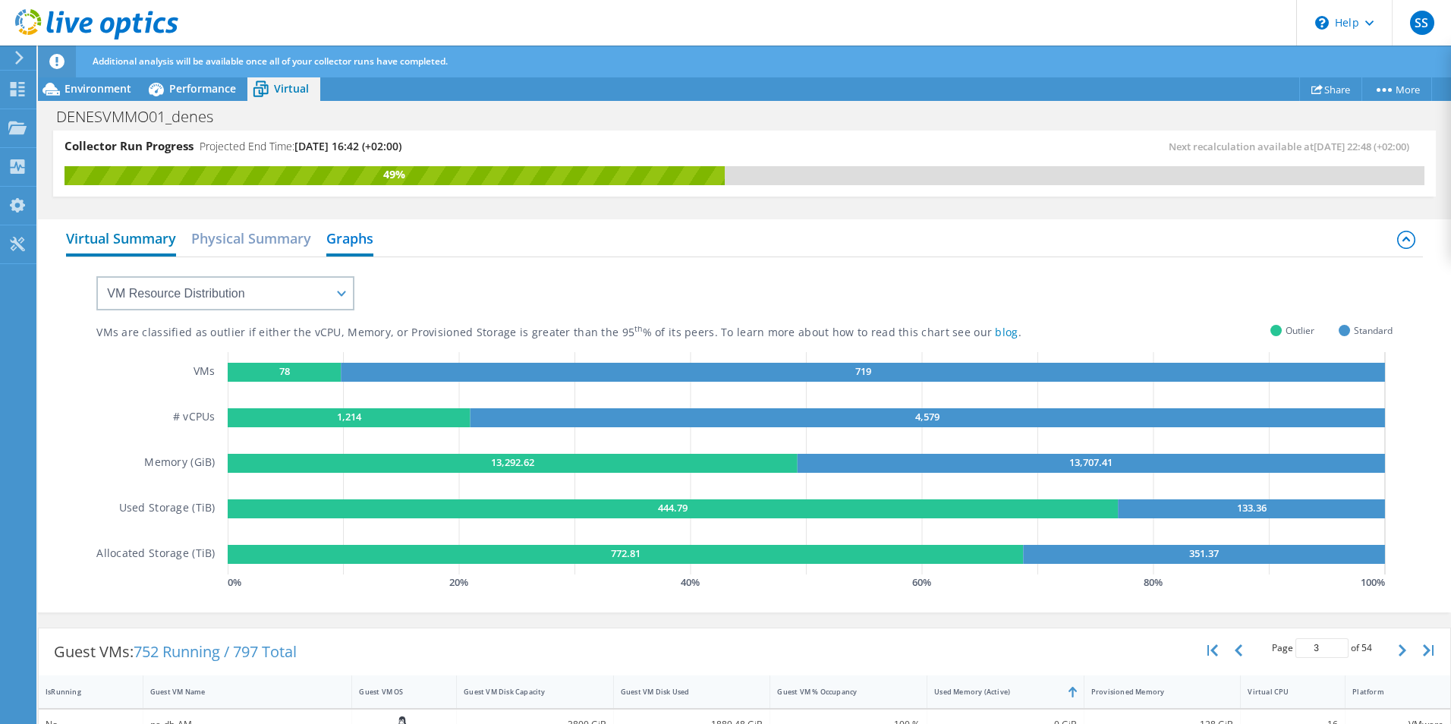
click at [130, 247] on h2 "Virtual Summary" at bounding box center [121, 239] width 110 height 33
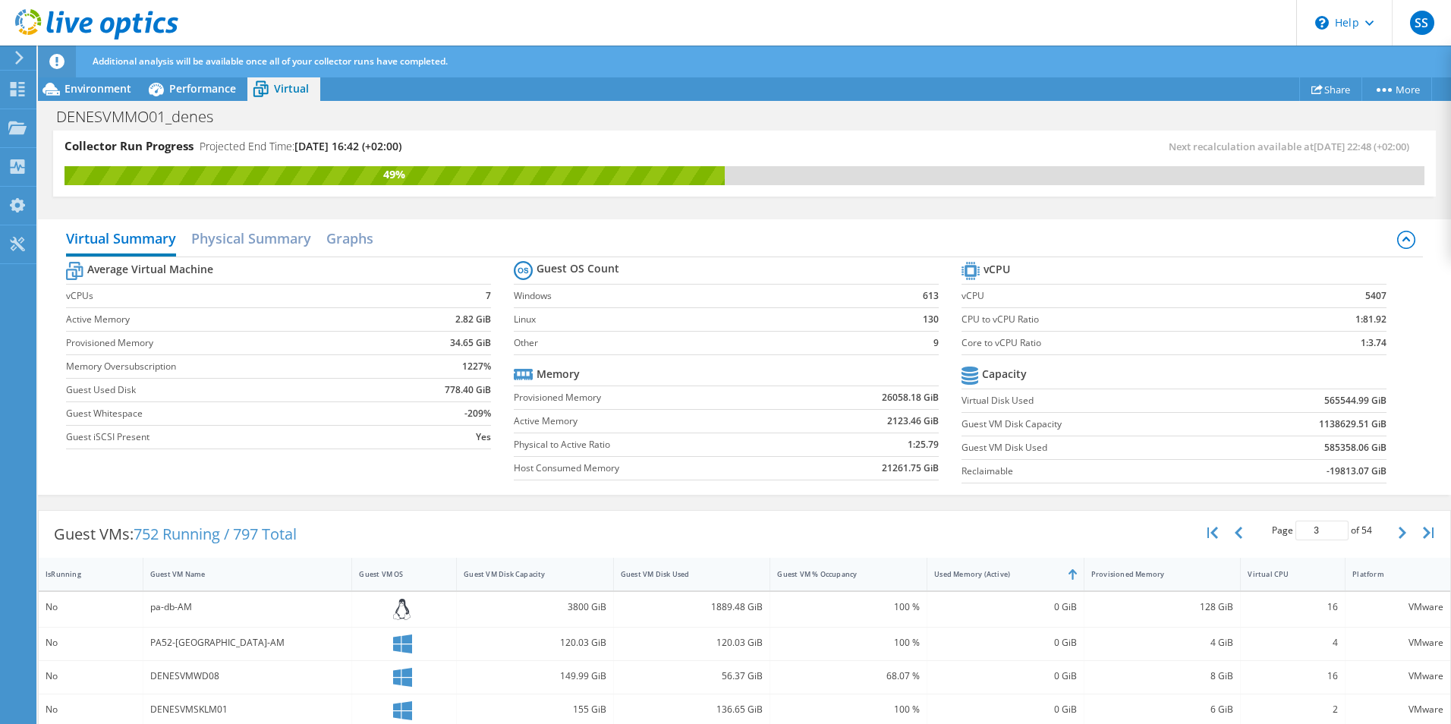
click at [14, 53] on icon at bounding box center [19, 58] width 11 height 14
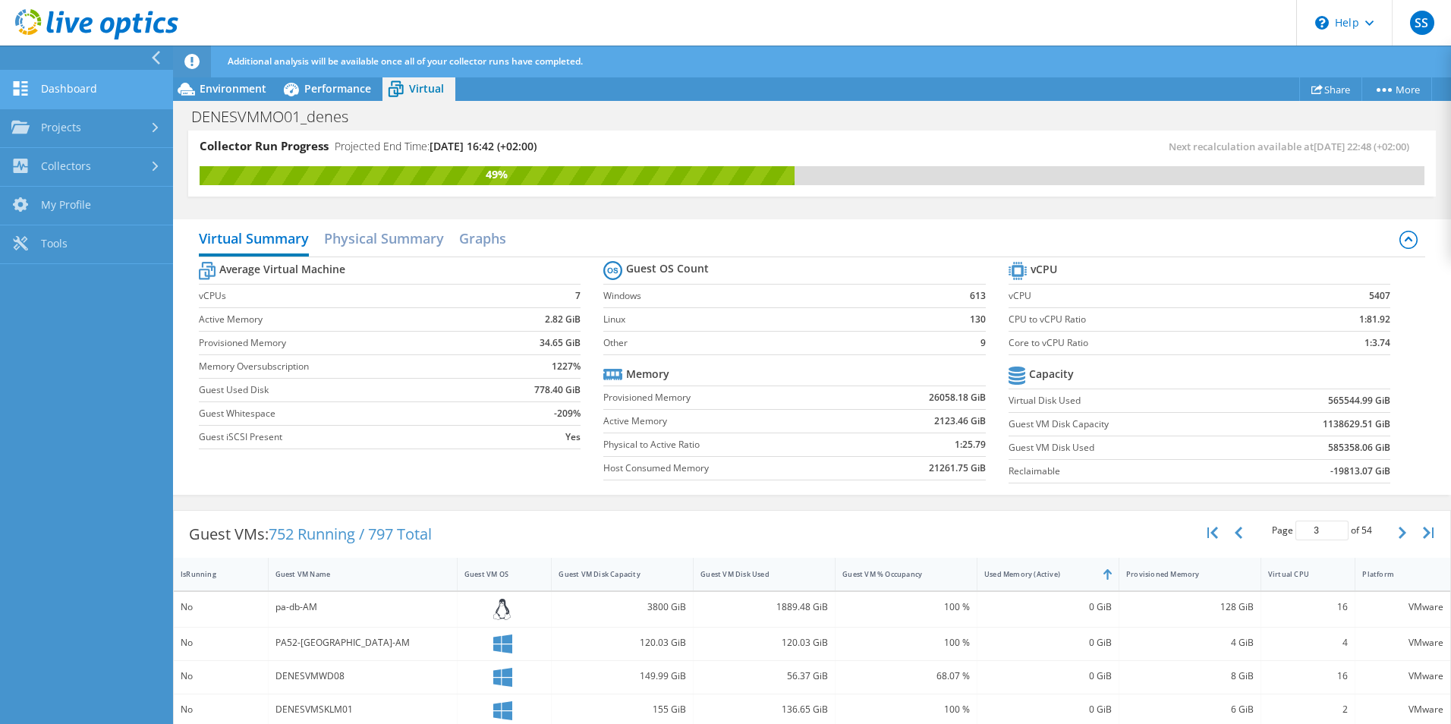
click at [50, 97] on link "Dashboard" at bounding box center [86, 90] width 173 height 39
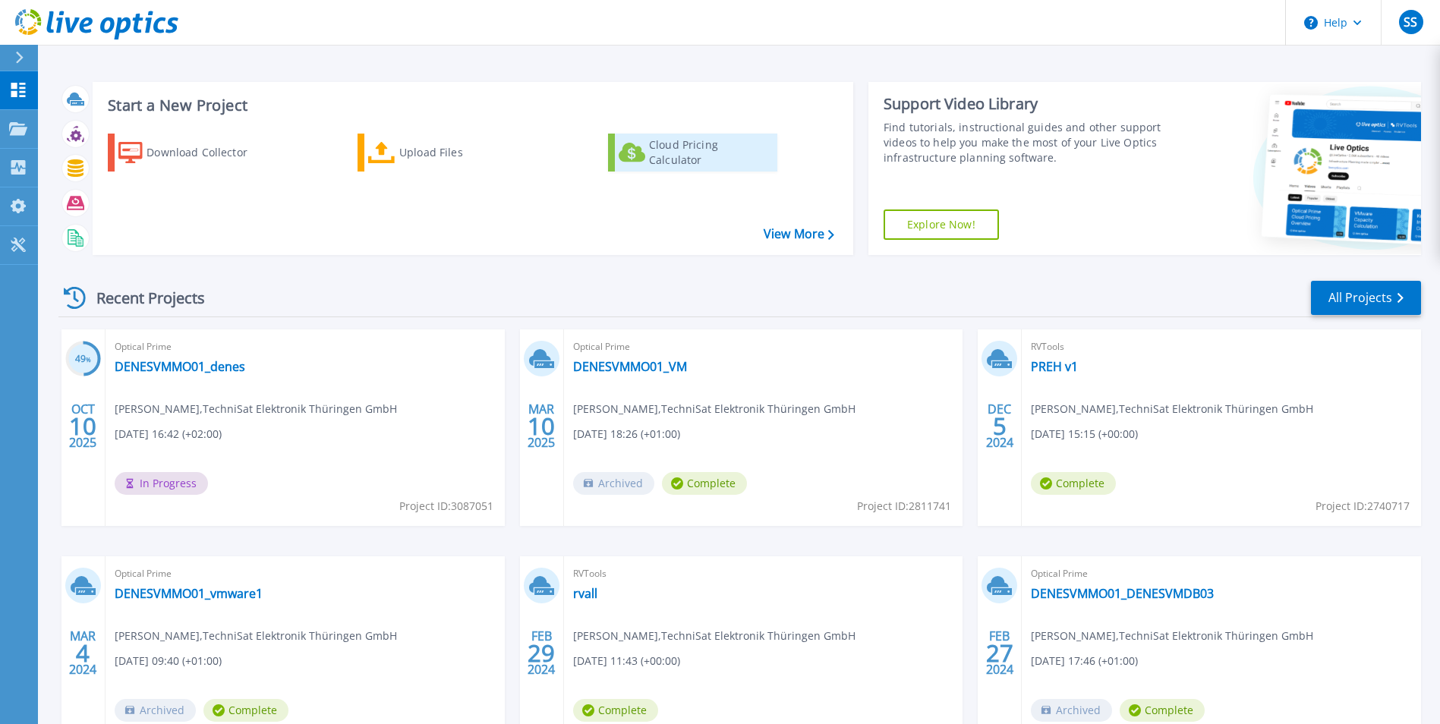
click at [698, 160] on div "Cloud Pricing Calculator" at bounding box center [709, 152] width 121 height 30
click at [25, 239] on icon at bounding box center [18, 245] width 18 height 14
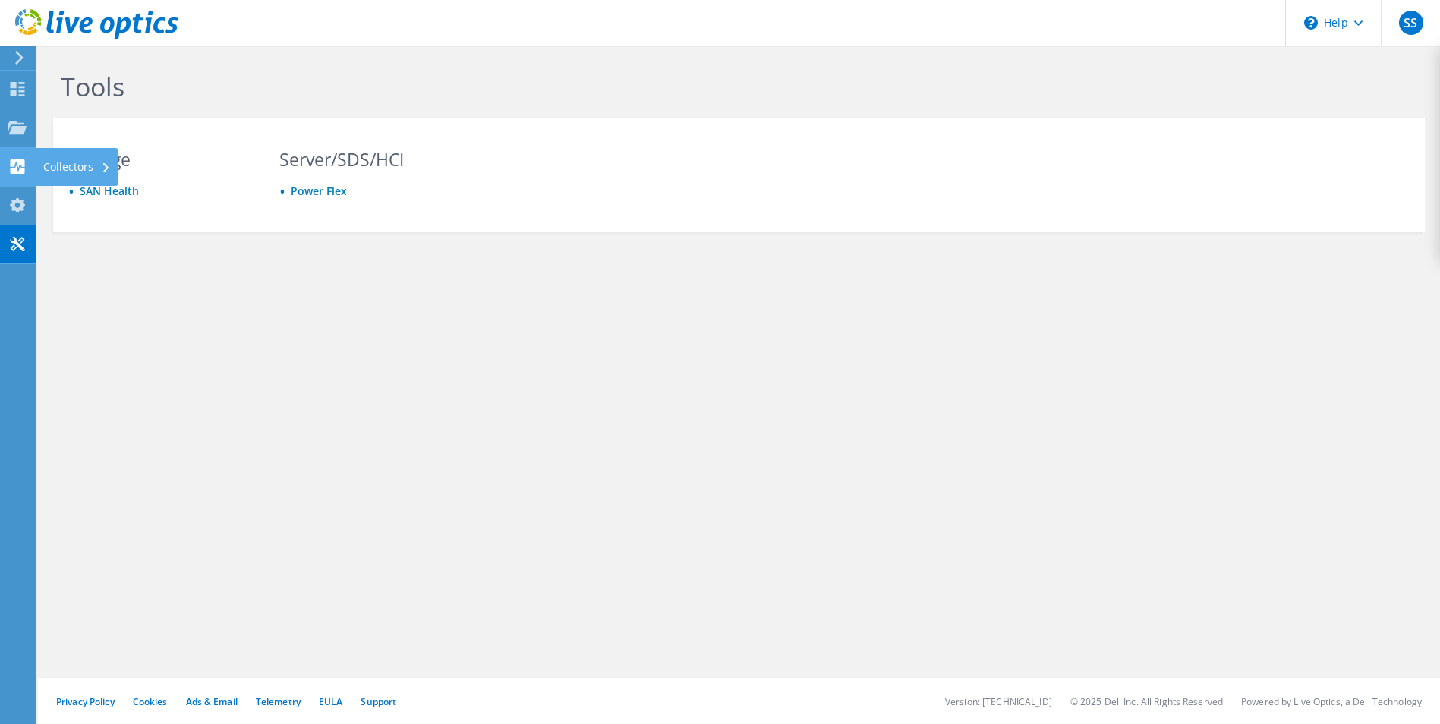
click at [18, 164] on use at bounding box center [18, 166] width 14 height 14
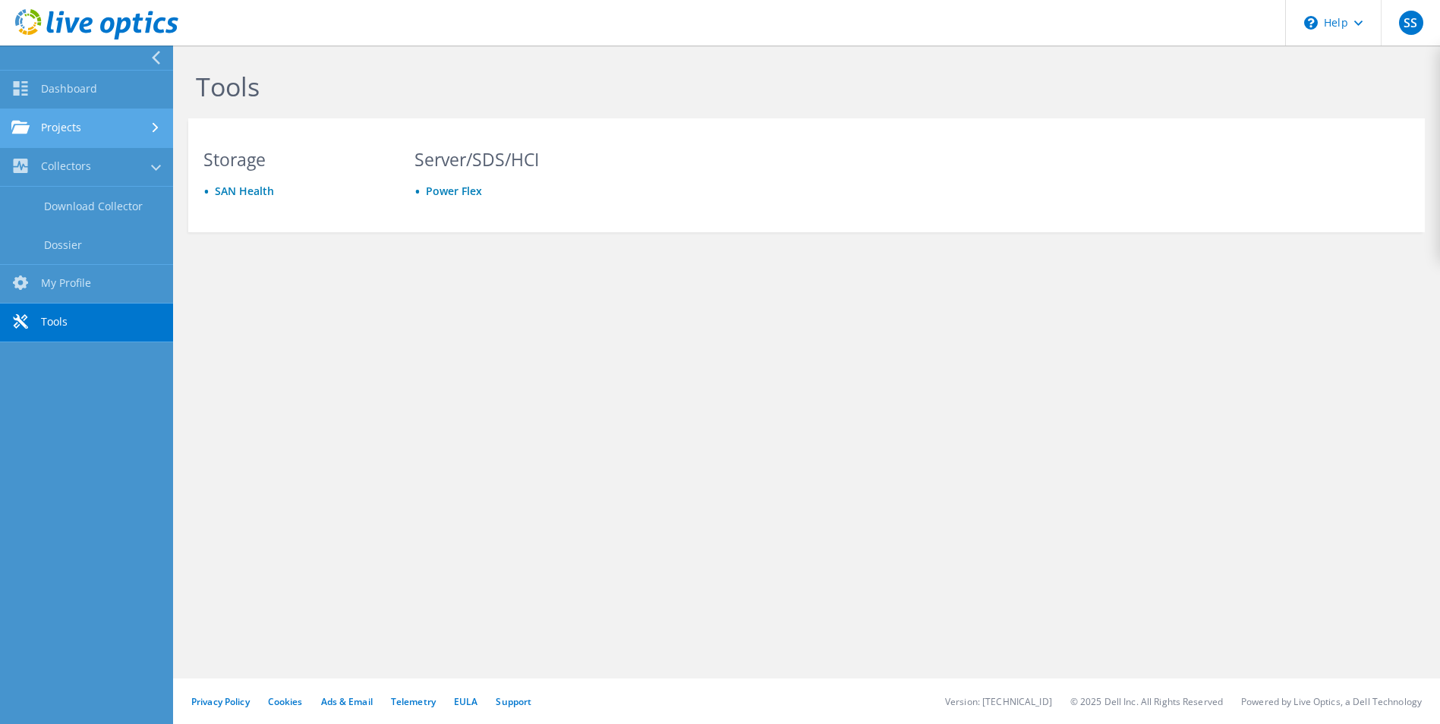
click at [74, 130] on link "Projects" at bounding box center [86, 128] width 173 height 39
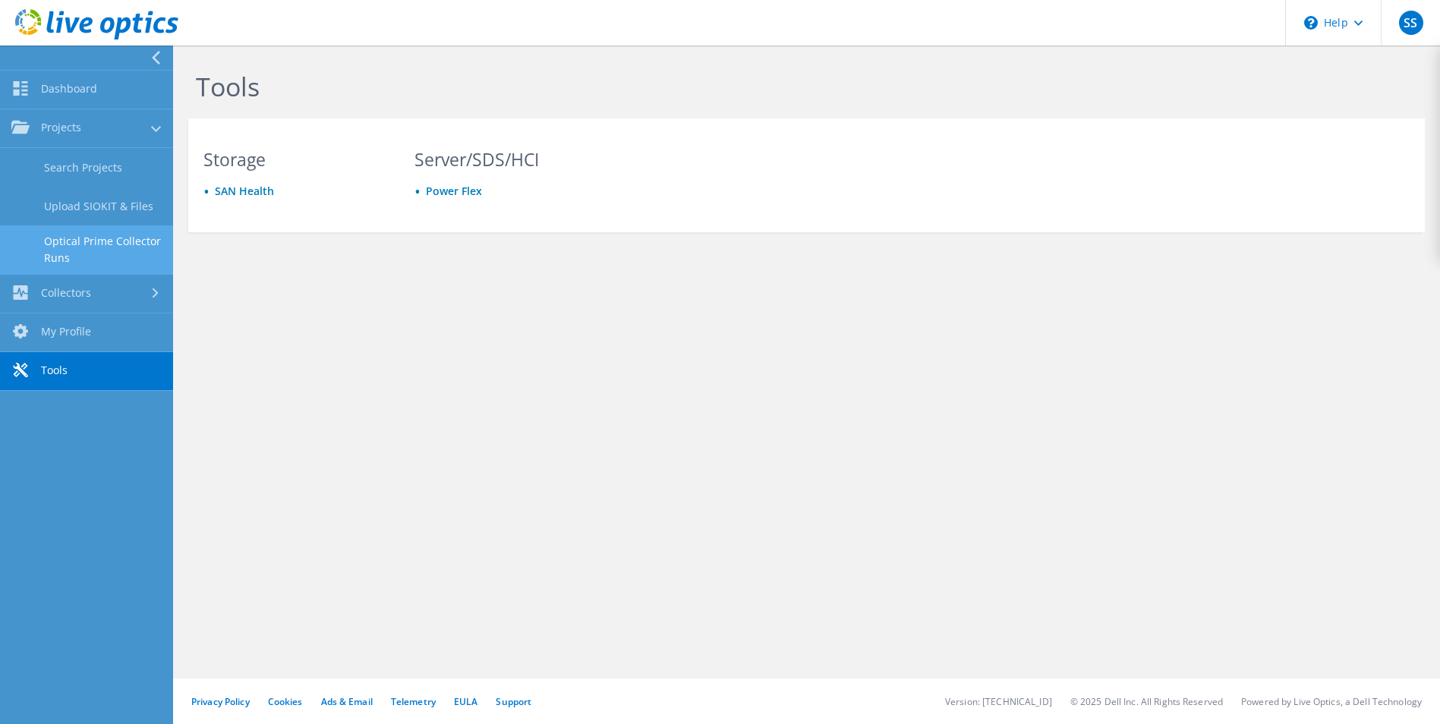
click at [64, 235] on link "Optical Prime Collector Runs" at bounding box center [86, 249] width 173 height 49
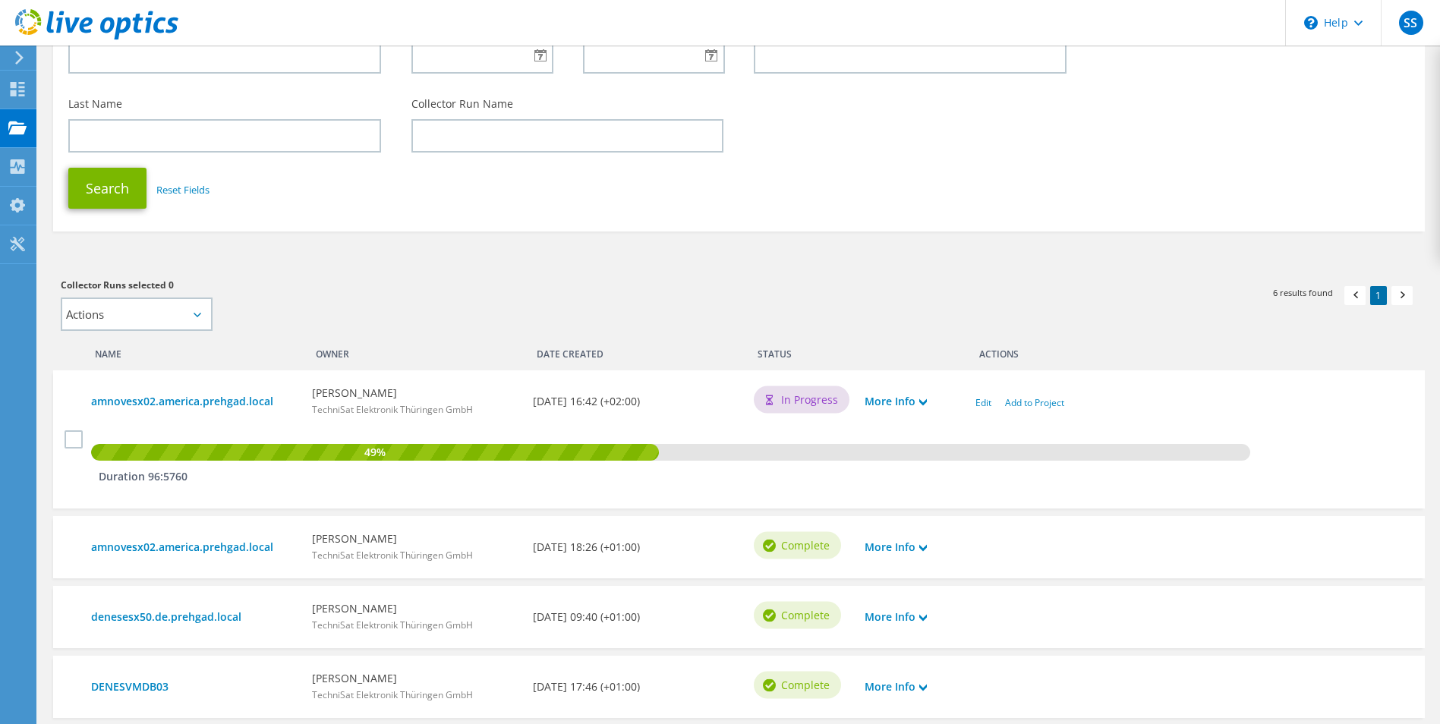
scroll to position [228, 0]
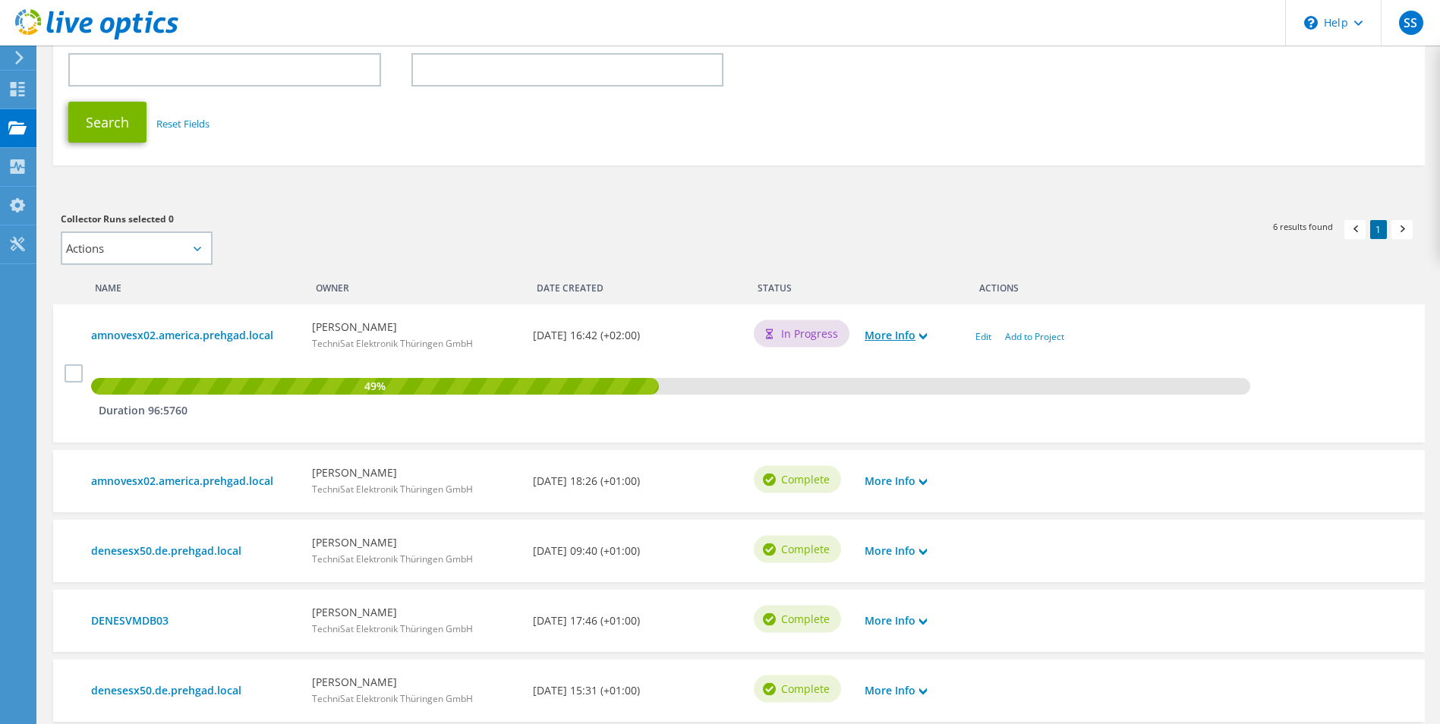
click at [927, 337] on use at bounding box center [923, 336] width 8 height 7
